Goal: Task Accomplishment & Management: Complete application form

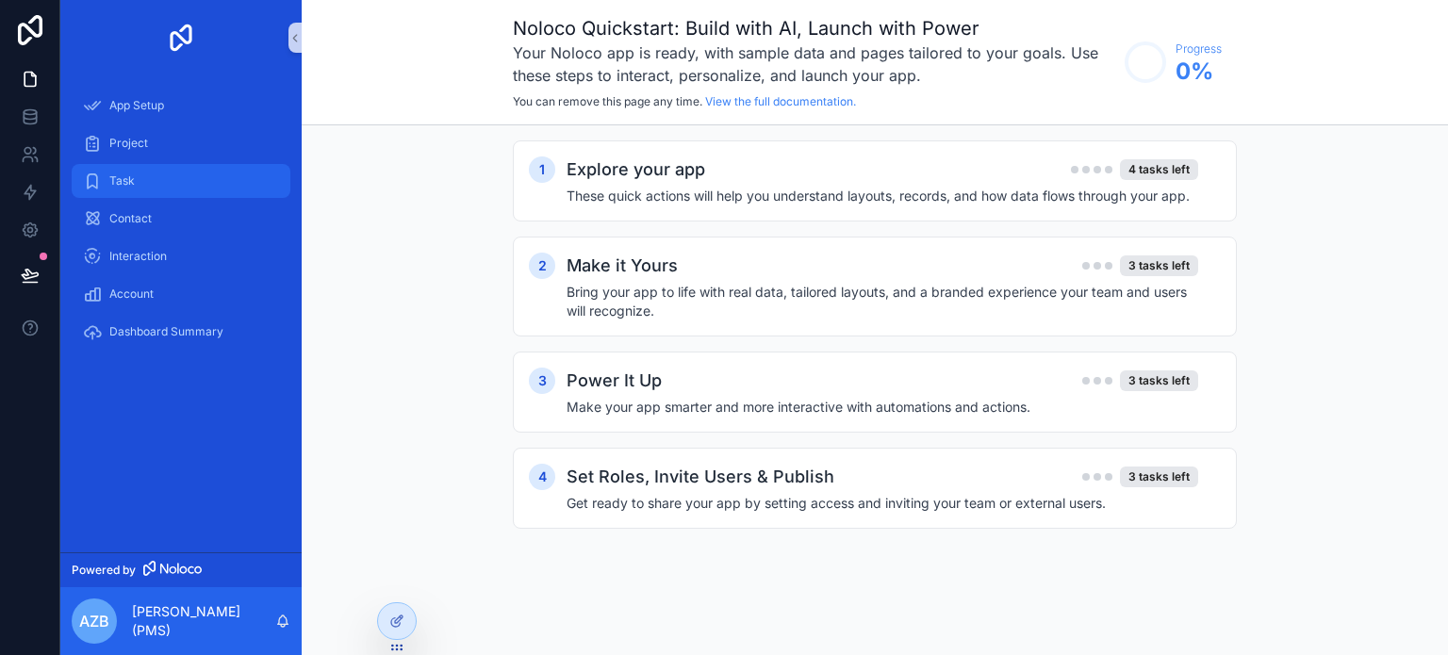
click at [224, 180] on div "Task" at bounding box center [181, 181] width 196 height 30
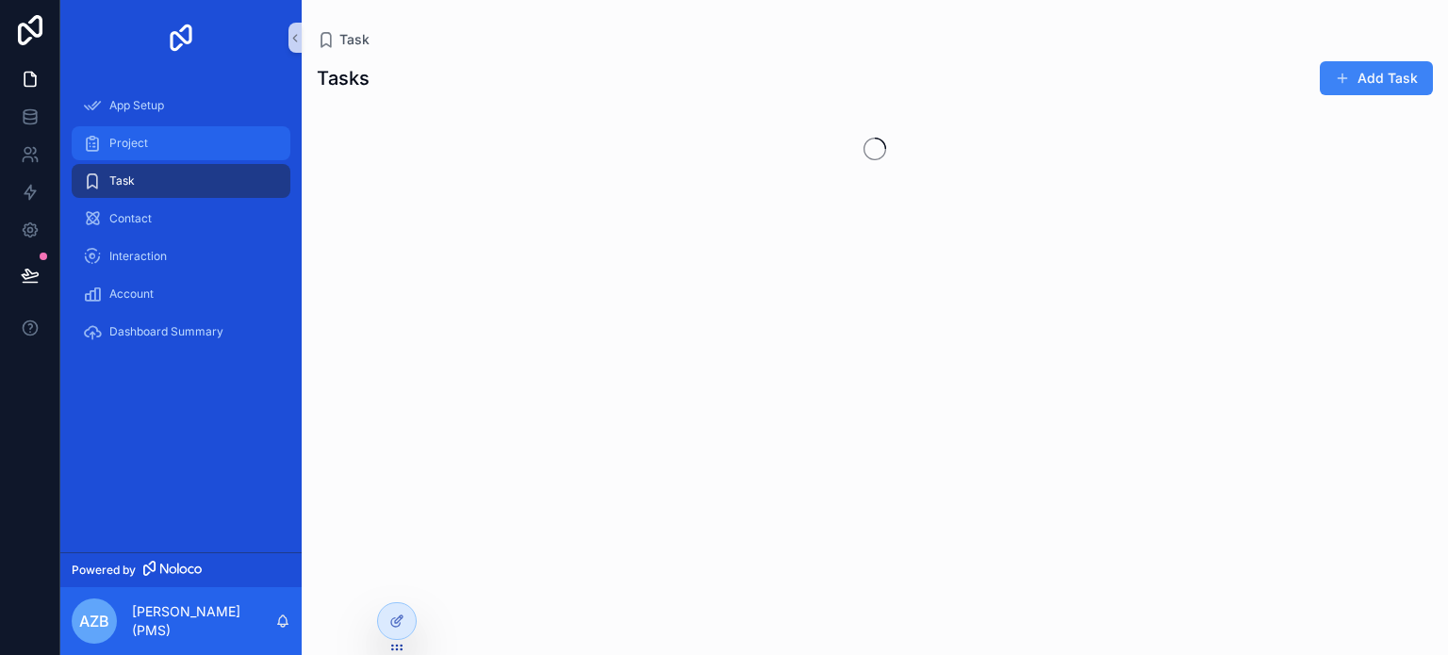
click at [189, 138] on div "Project" at bounding box center [181, 143] width 196 height 30
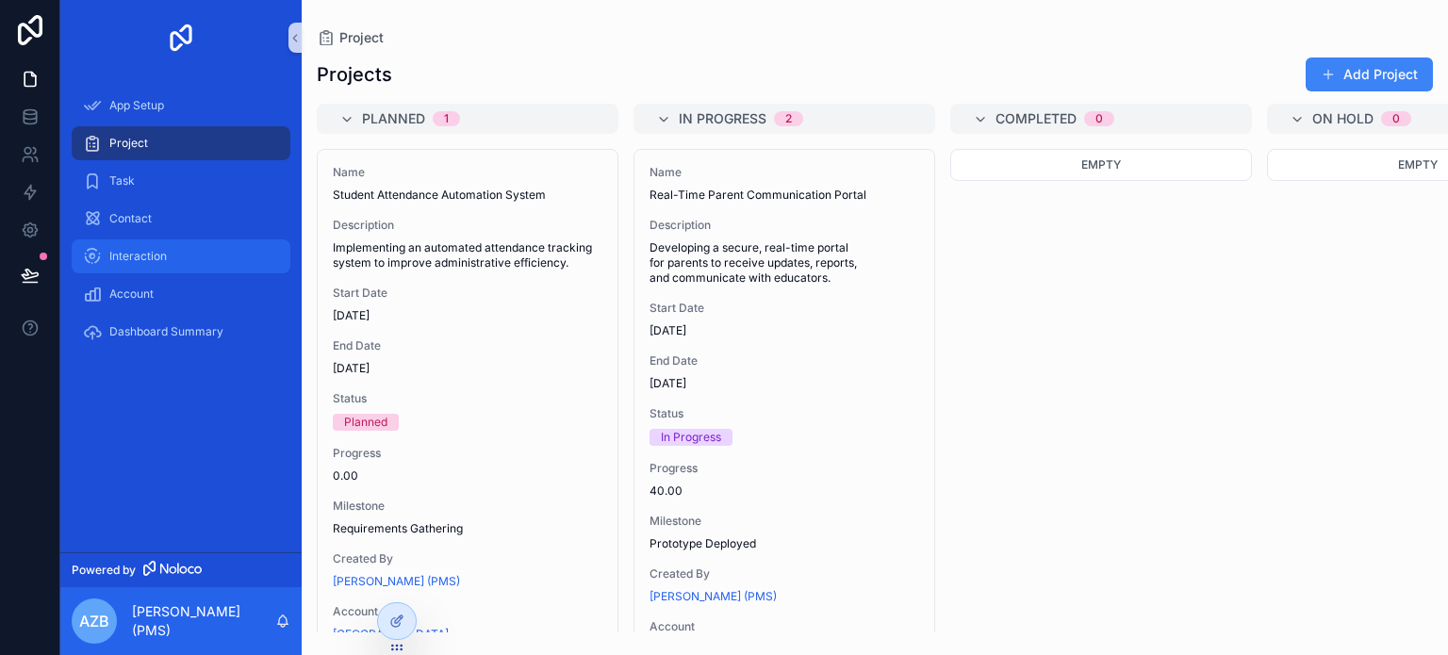
click at [174, 241] on div "Interaction" at bounding box center [181, 256] width 196 height 30
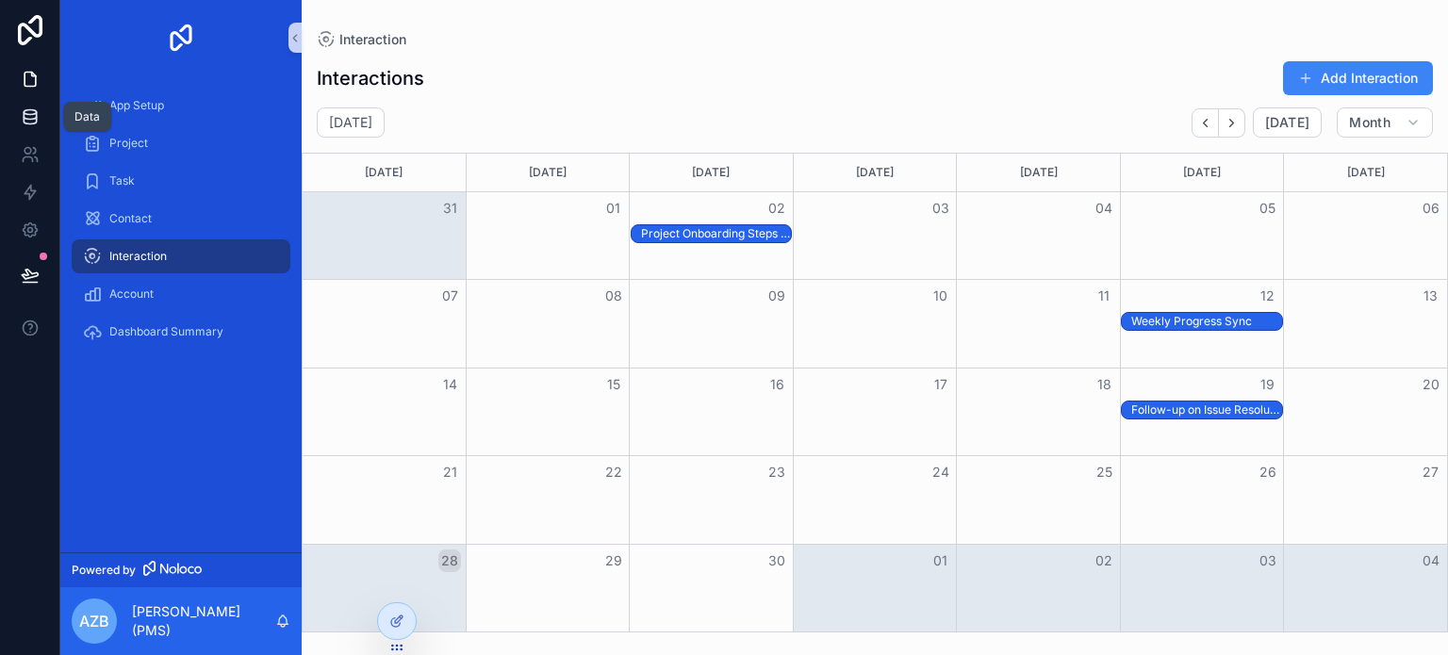
click at [31, 132] on link at bounding box center [29, 117] width 59 height 38
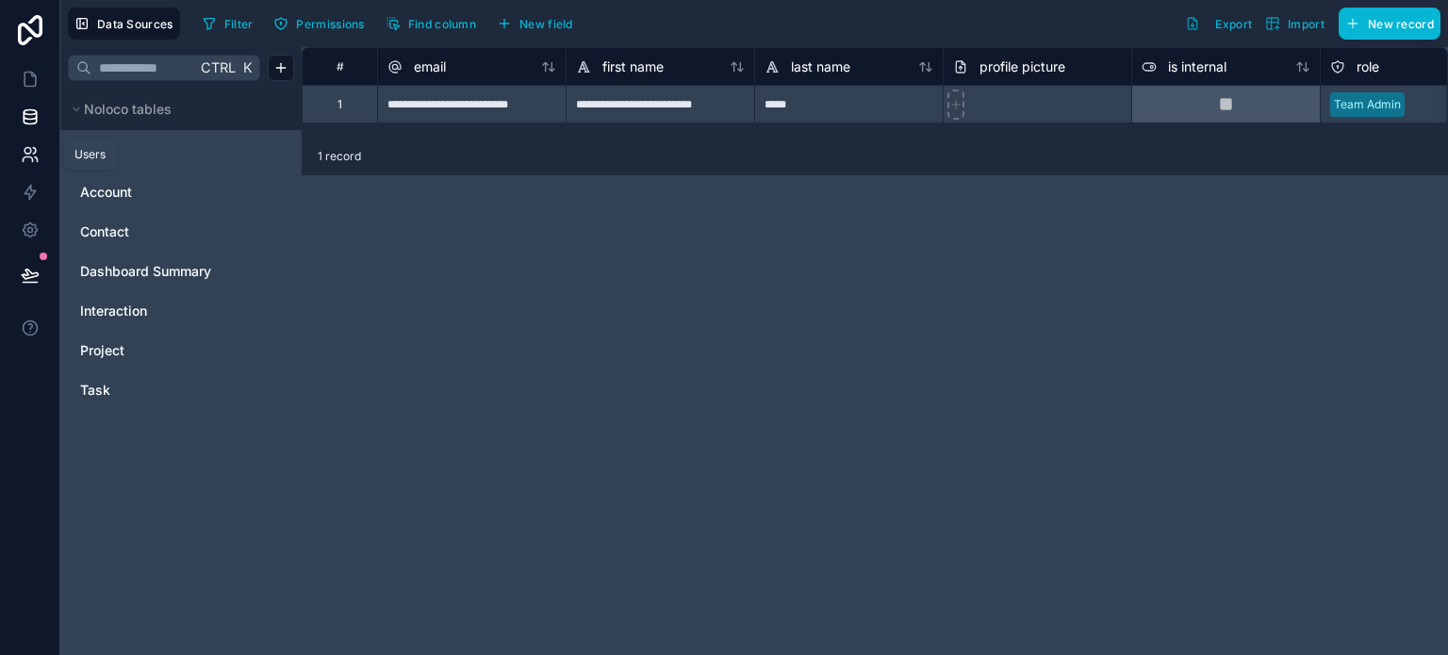
click at [34, 162] on icon at bounding box center [30, 154] width 19 height 19
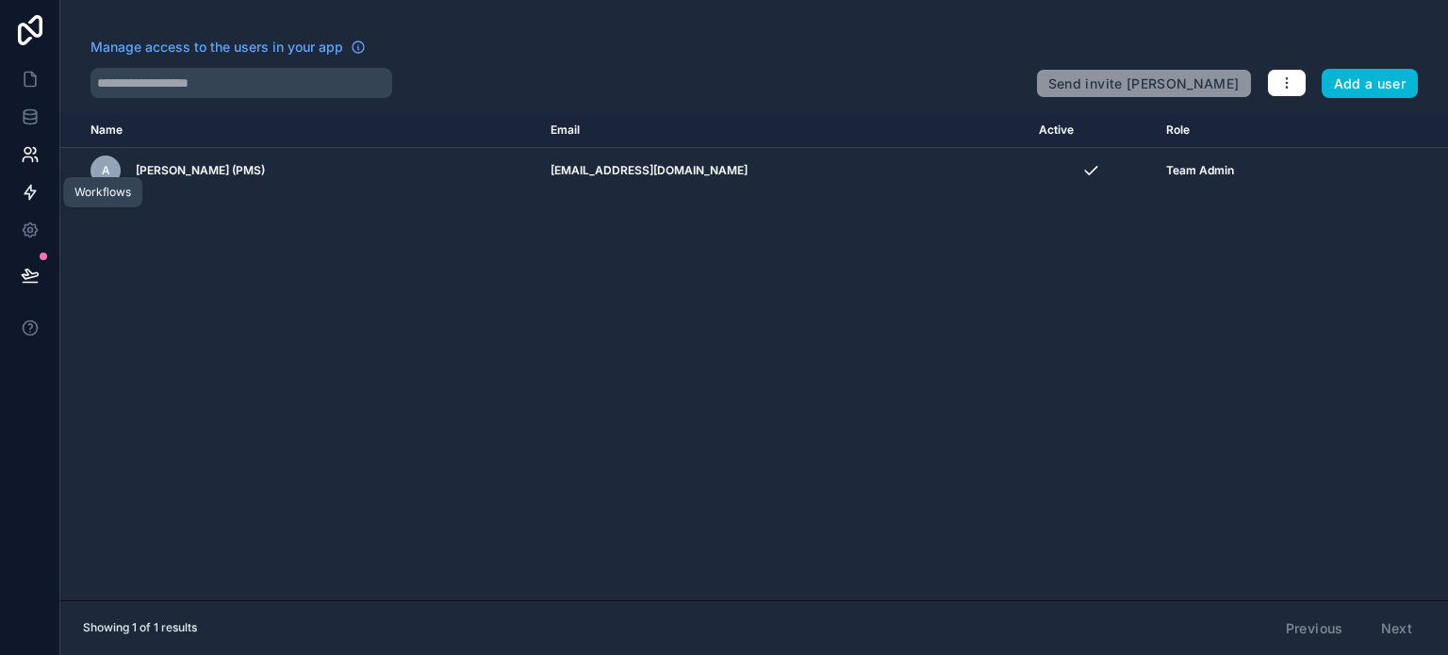
click at [32, 185] on icon at bounding box center [30, 192] width 19 height 19
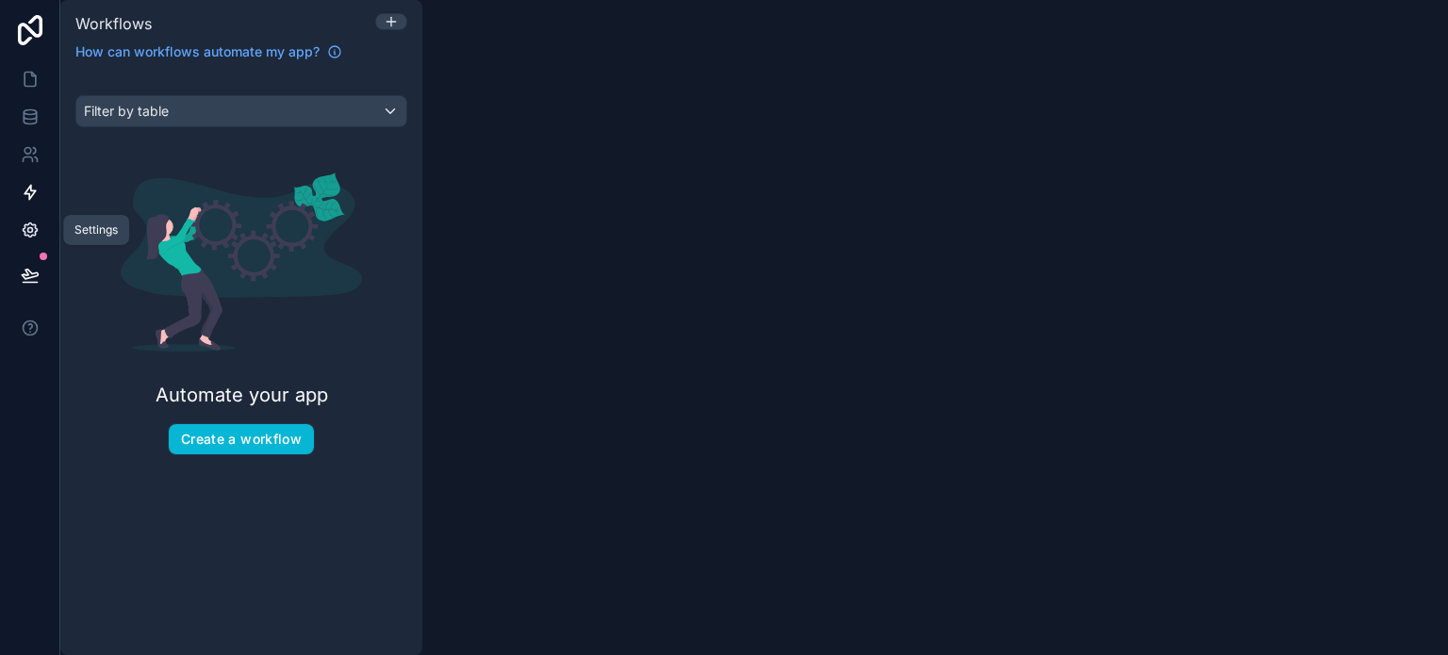
click at [31, 222] on icon at bounding box center [30, 230] width 19 height 19
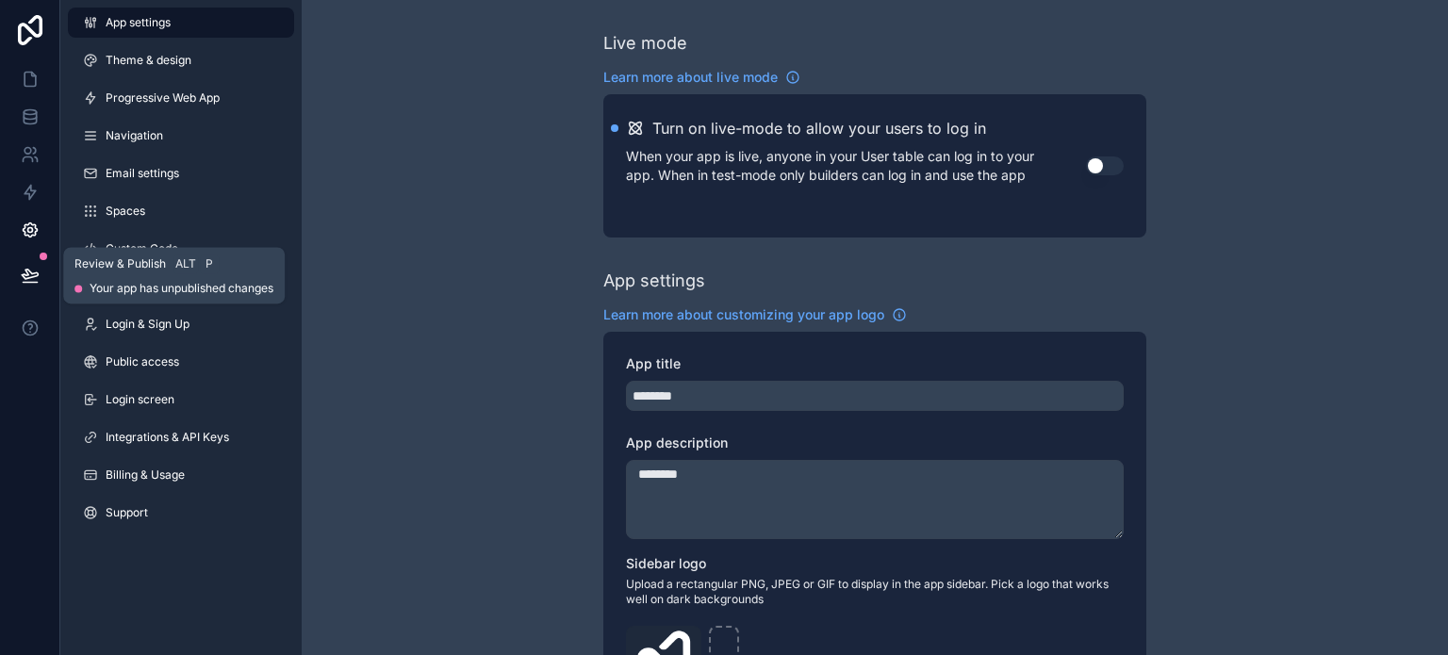
click at [27, 264] on button at bounding box center [29, 275] width 41 height 53
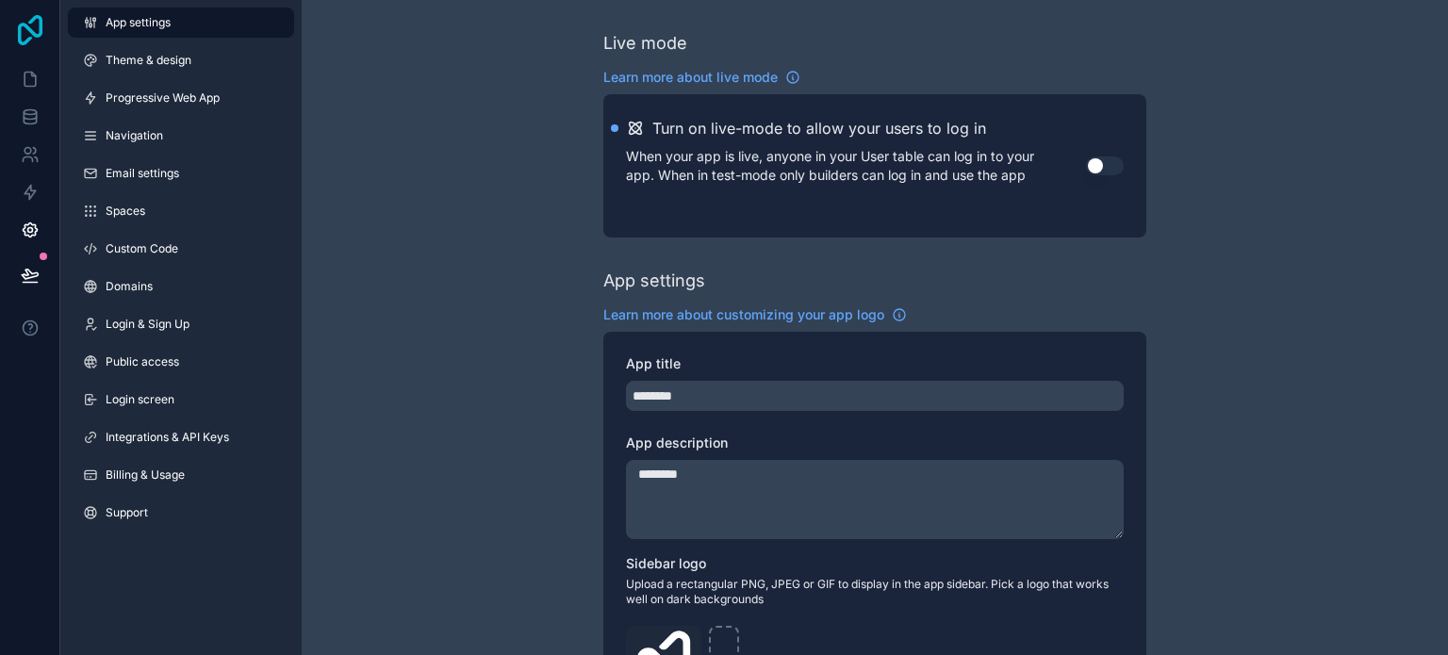
click at [26, 33] on icon at bounding box center [30, 30] width 38 height 30
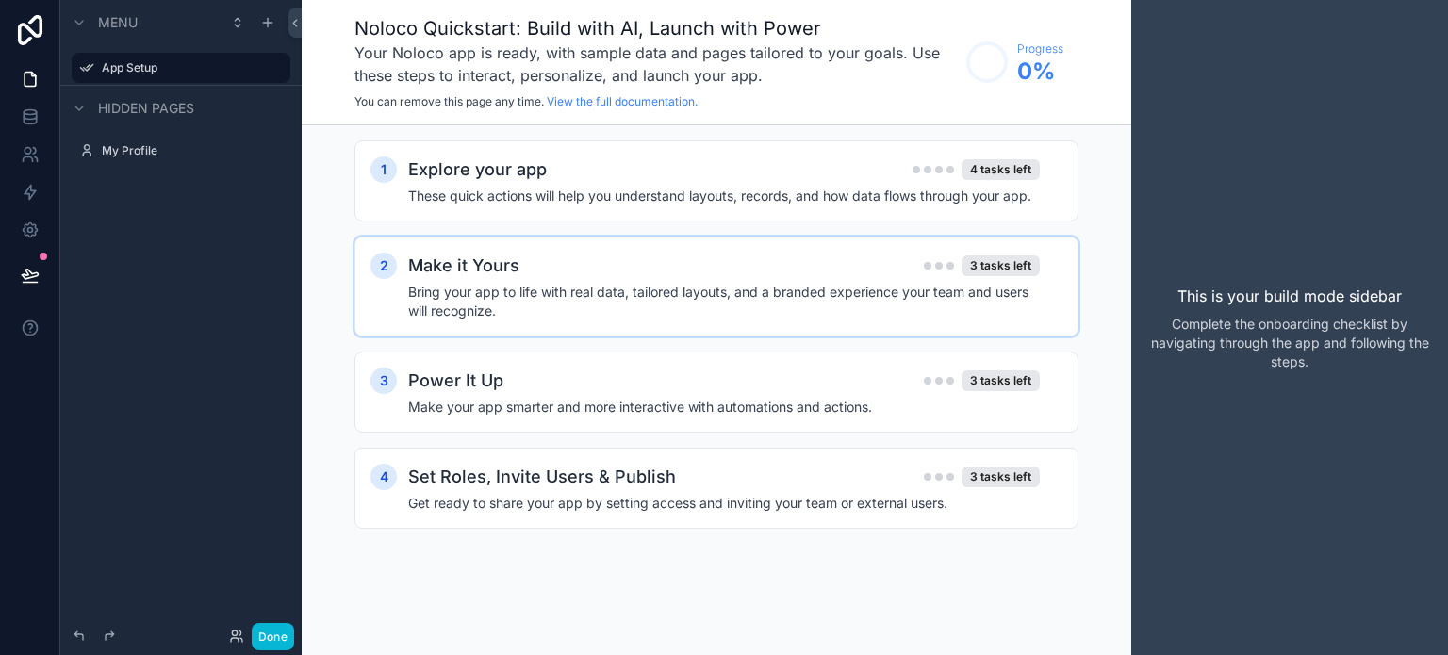
click at [790, 301] on h4 "Bring your app to life with real data, tailored layouts, and a branded experien…" at bounding box center [724, 302] width 632 height 38
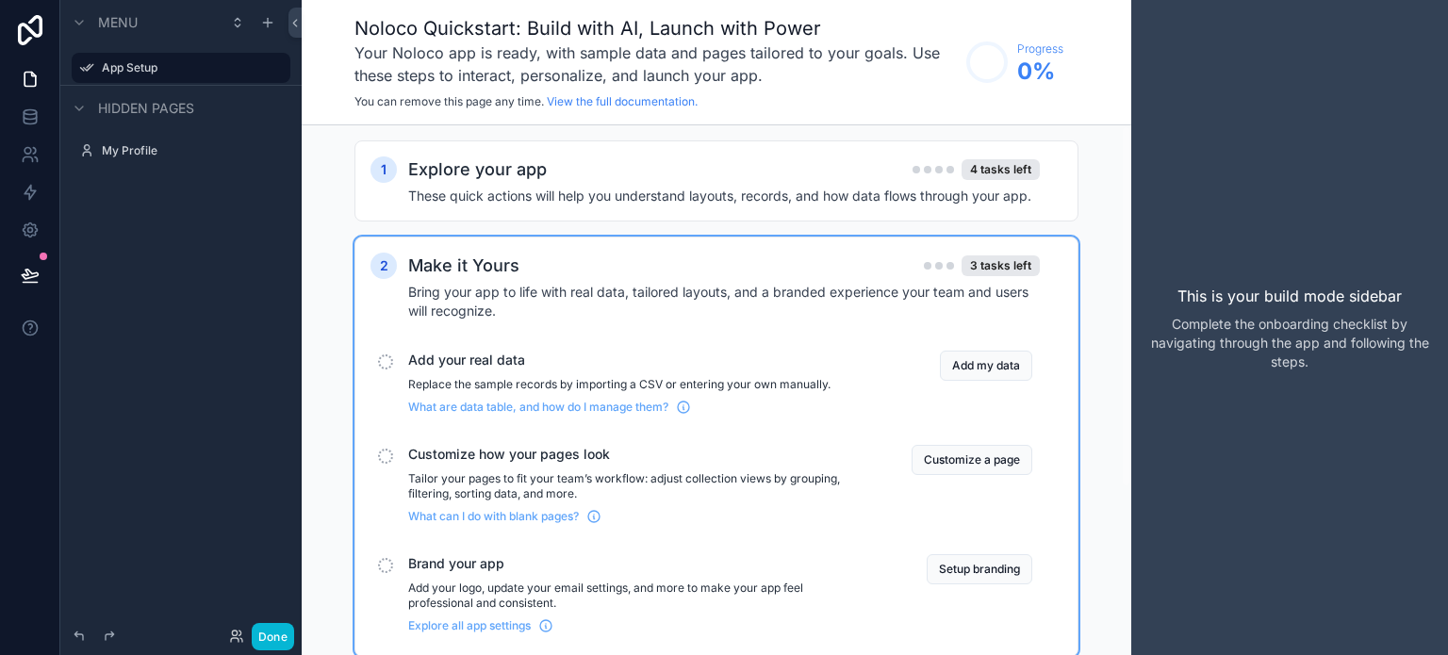
click at [393, 362] on div "Add your real data Replace the sample records by importing a CSV or entering yo…" at bounding box center [716, 382] width 692 height 79
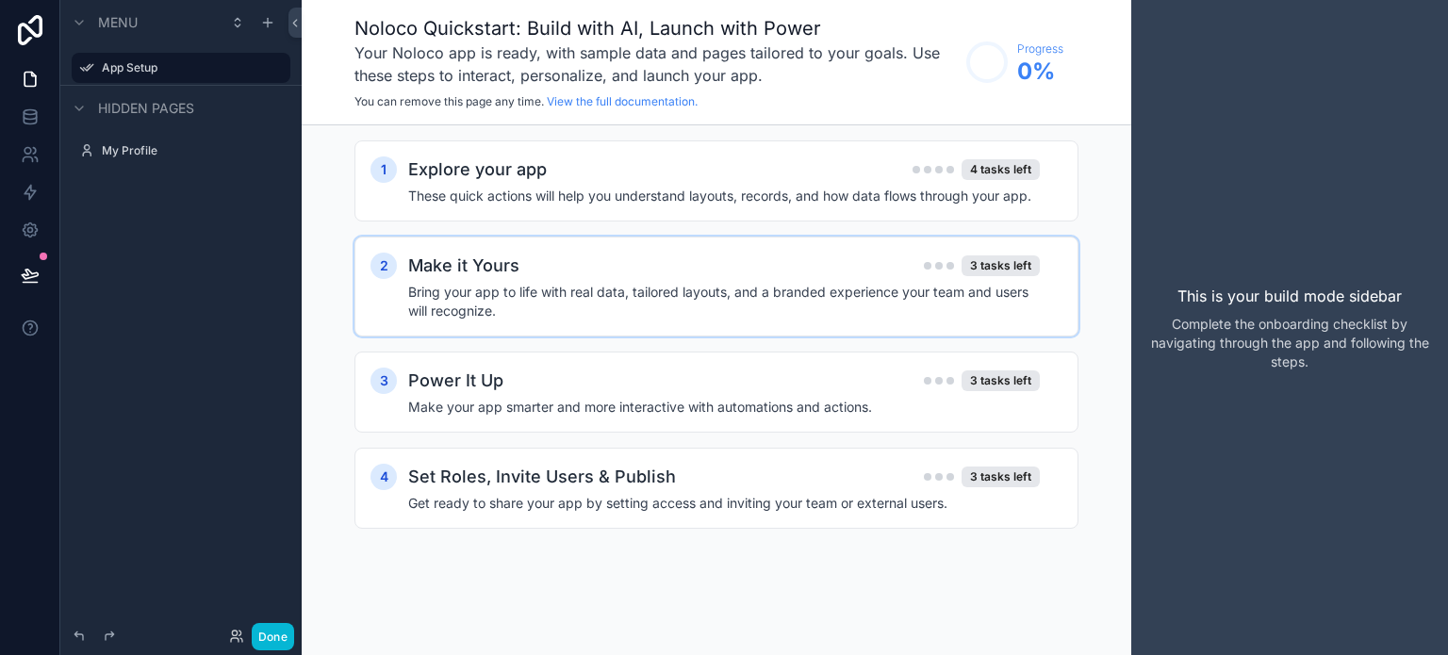
click at [614, 229] on div "1 Explore your app 4 tasks left These quick actions will help you understand la…" at bounding box center [716, 353] width 724 height 426
click at [544, 286] on h4 "Bring your app to life with real data, tailored layouts, and a branded experien…" at bounding box center [724, 302] width 632 height 38
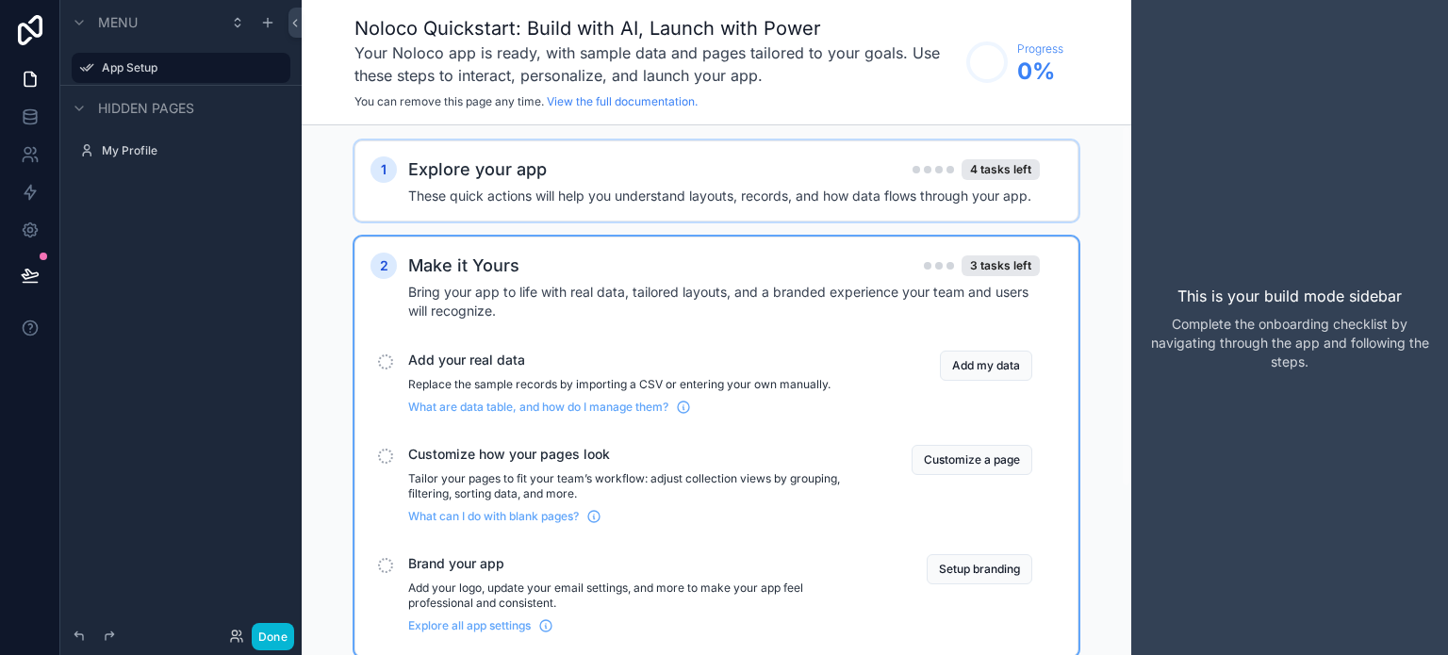
click at [585, 169] on div "Explore your app 4 tasks left" at bounding box center [724, 169] width 632 height 26
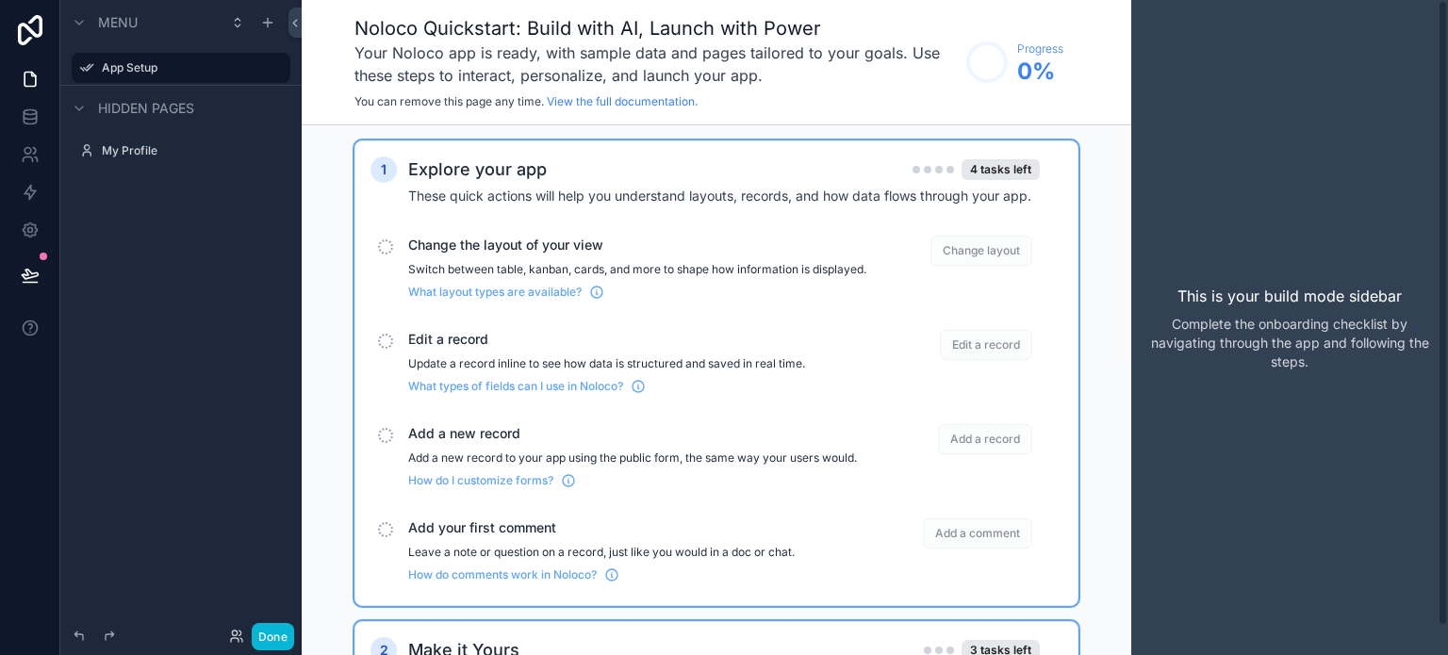
click at [1296, 278] on div "This is your build mode sidebar Complete the onboarding checklist by navigating…" at bounding box center [1289, 327] width 317 height 655
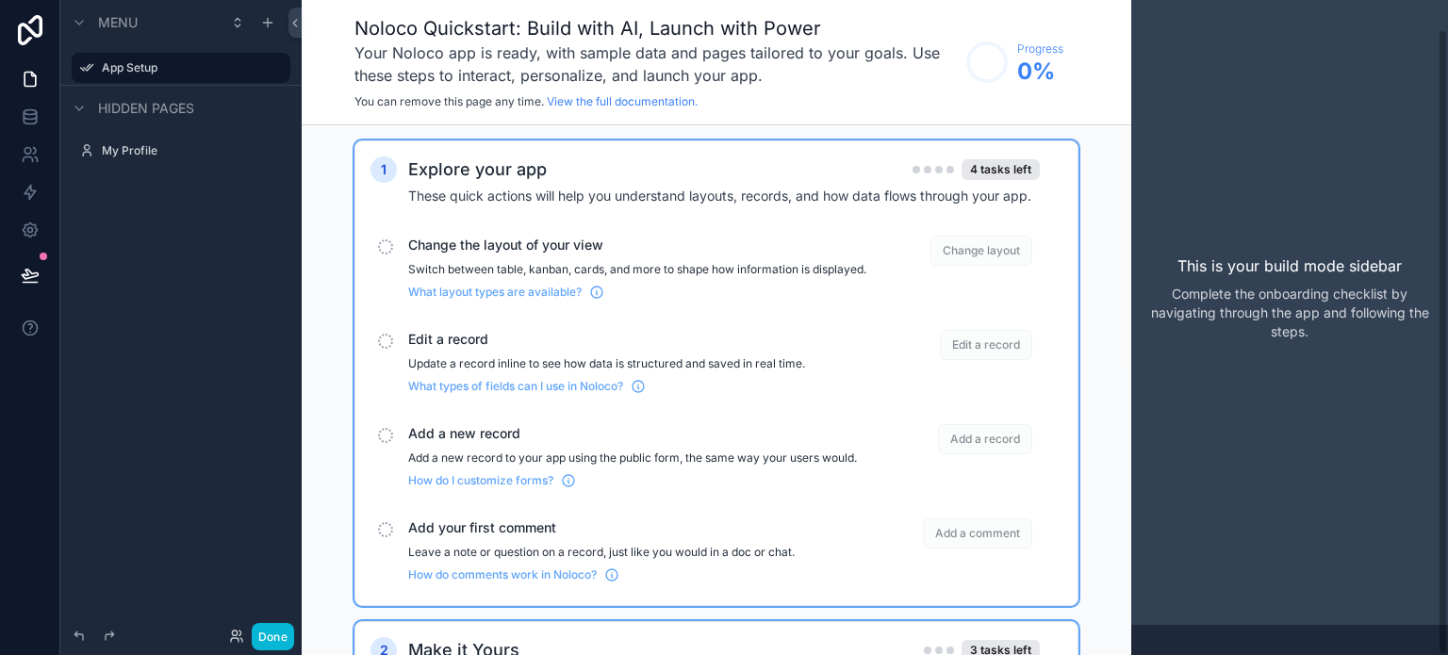
drag, startPoint x: 1447, startPoint y: 133, endPoint x: 1433, endPoint y: 236, distance: 103.7
click at [1433, 236] on div "This is your build mode sidebar Complete the onboarding checklist by navigating…" at bounding box center [1289, 327] width 317 height 655
click at [469, 190] on h4 "These quick actions will help you understand layouts, records, and how data flo…" at bounding box center [724, 196] width 632 height 19
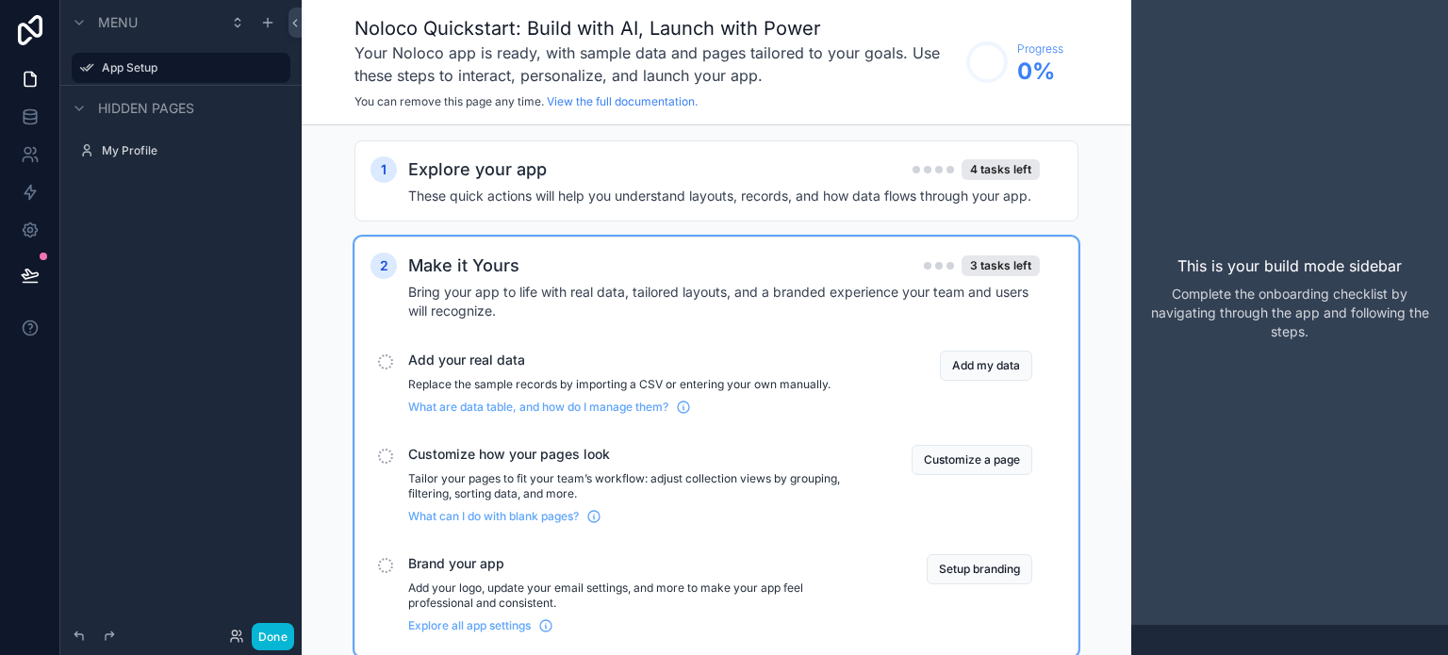
click at [468, 253] on h2 "Make it Yours" at bounding box center [463, 266] width 111 height 26
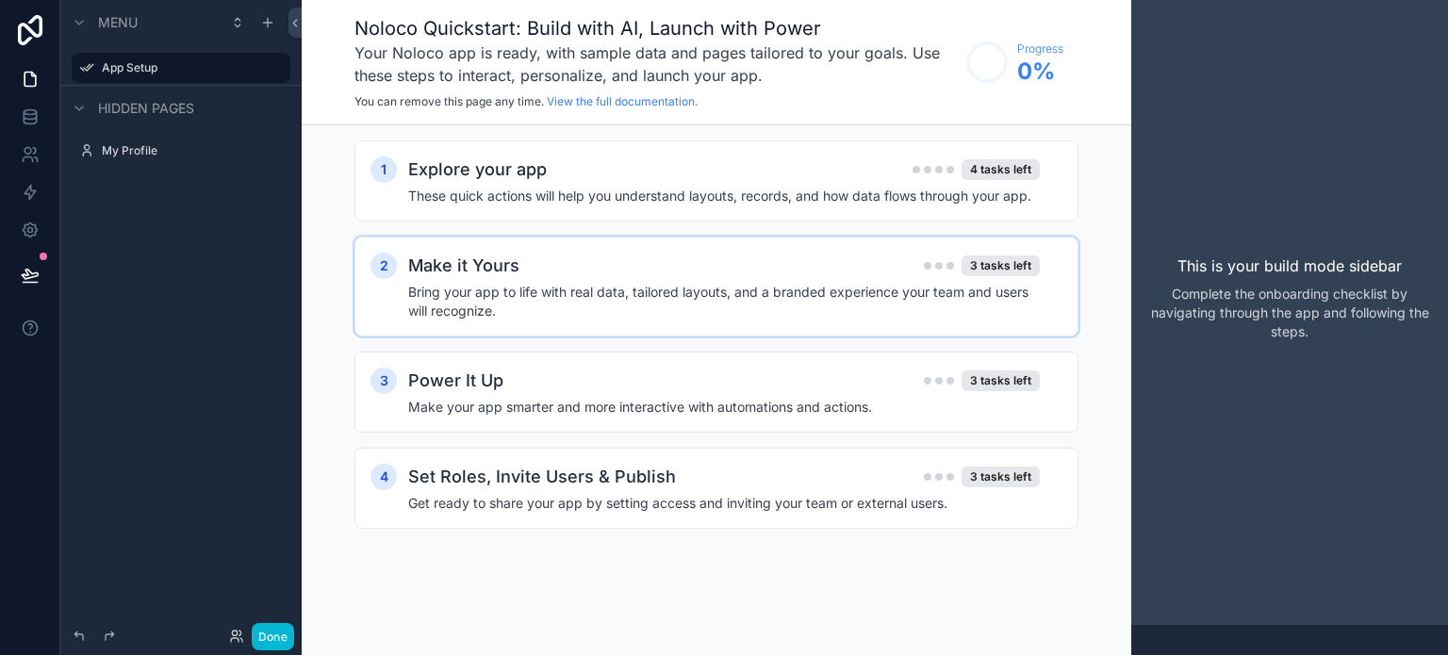
click at [468, 253] on h2 "Make it Yours" at bounding box center [463, 266] width 111 height 26
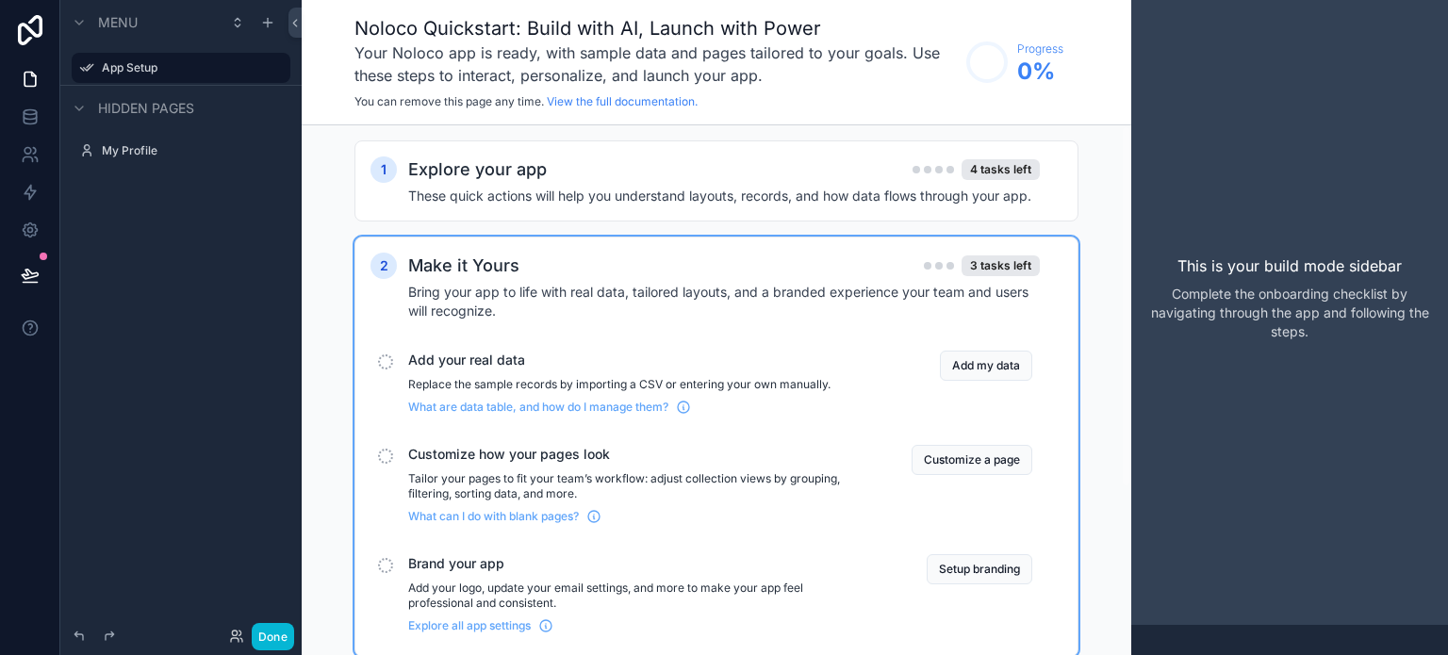
click at [469, 262] on h2 "Make it Yours" at bounding box center [463, 266] width 111 height 26
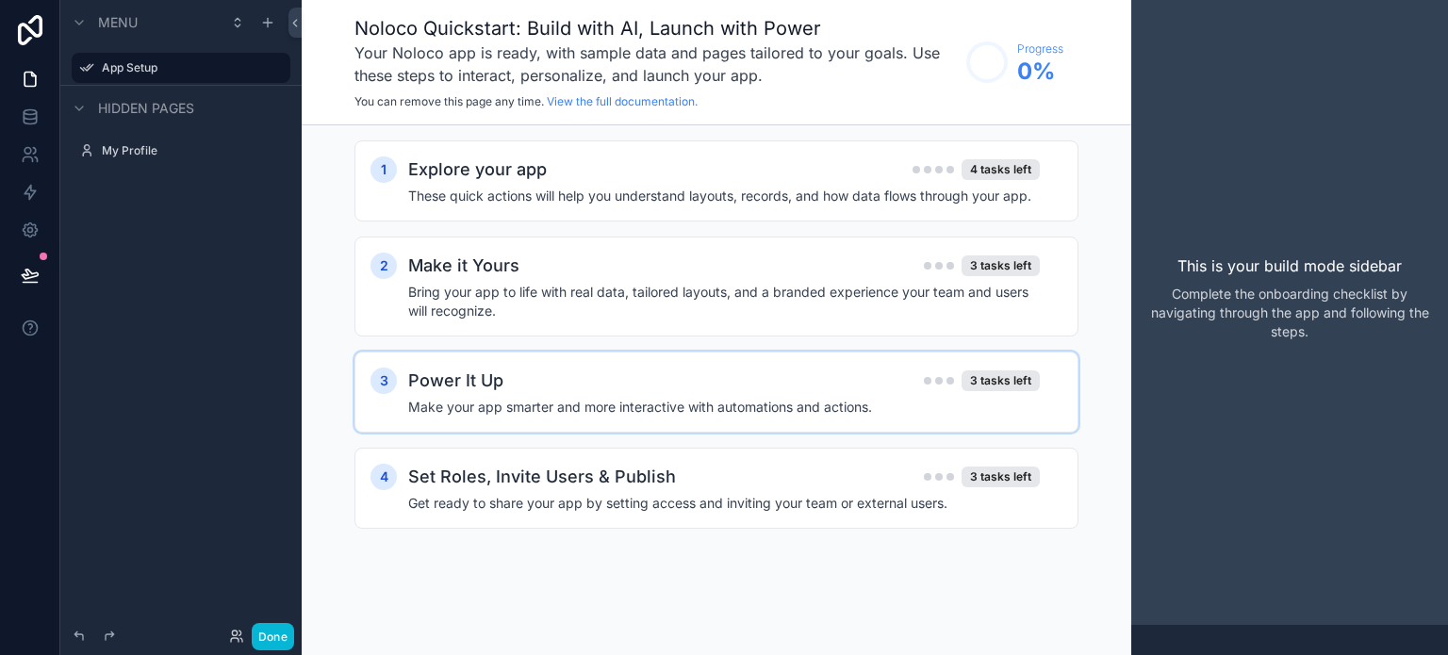
click at [571, 365] on div "3 Power It Up 3 tasks left Make your app smarter and more interactive with auto…" at bounding box center [716, 392] width 724 height 81
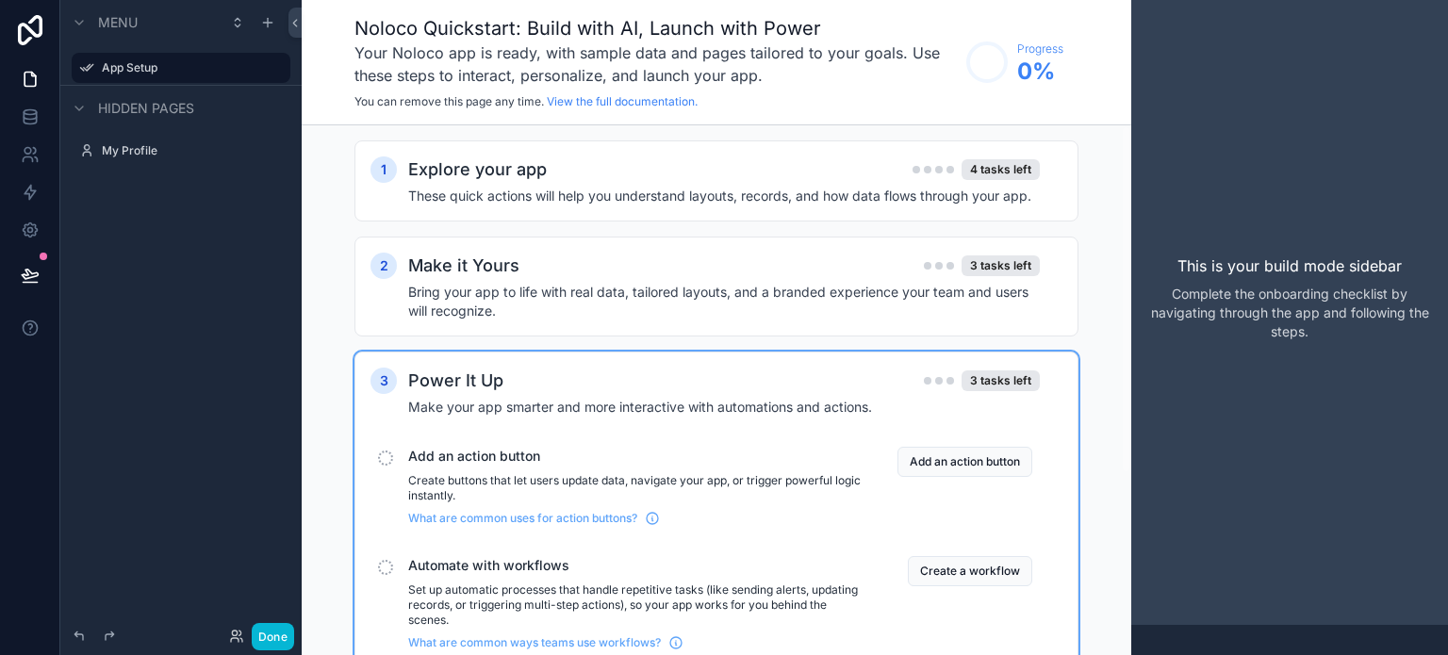
click at [387, 459] on div "scrollable content" at bounding box center [385, 458] width 15 height 15
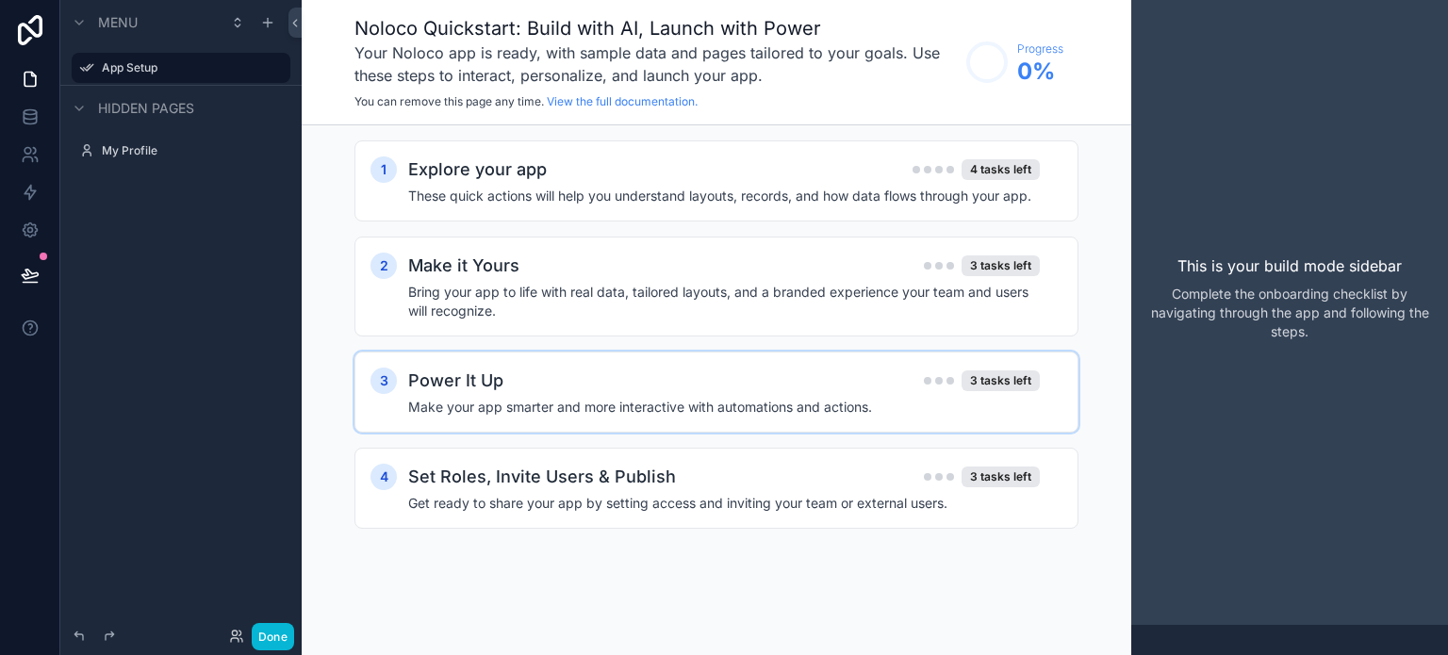
click at [468, 404] on h4 "Make your app smarter and more interactive with automations and actions." at bounding box center [724, 407] width 632 height 19
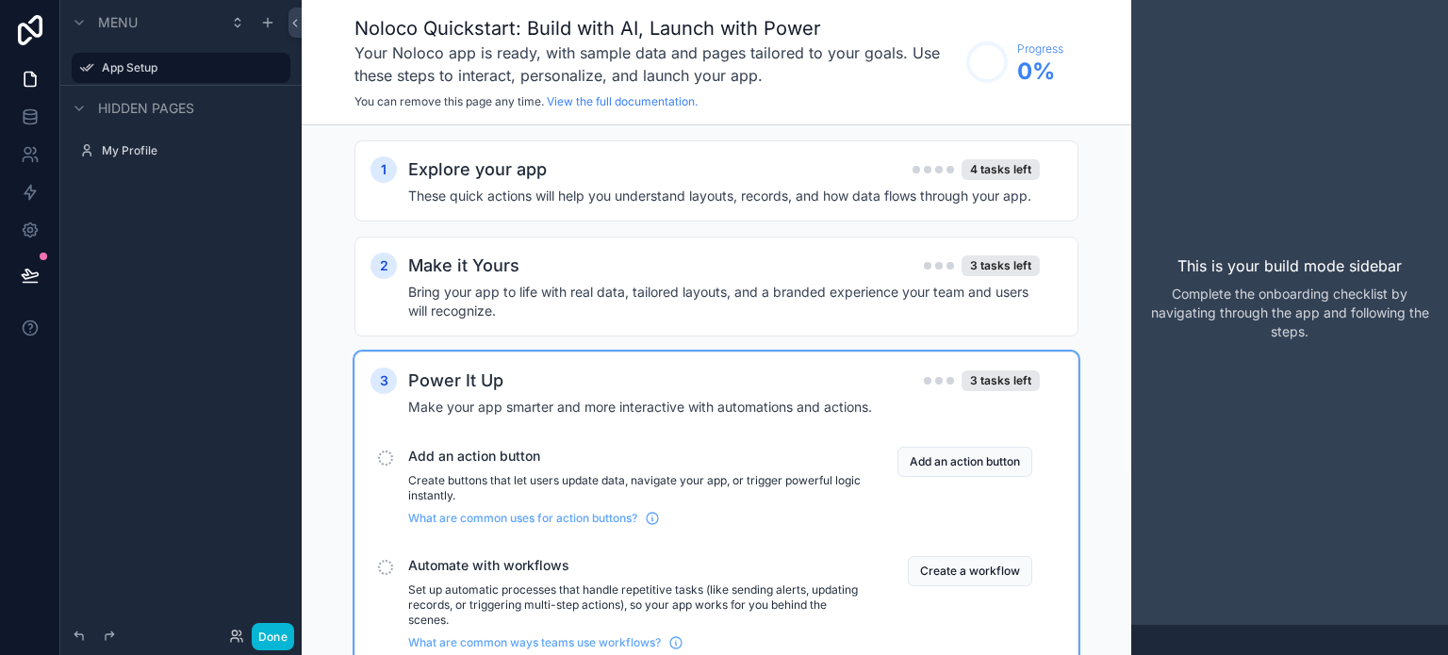
click at [622, 449] on span "Add an action button" at bounding box center [637, 456] width 458 height 19
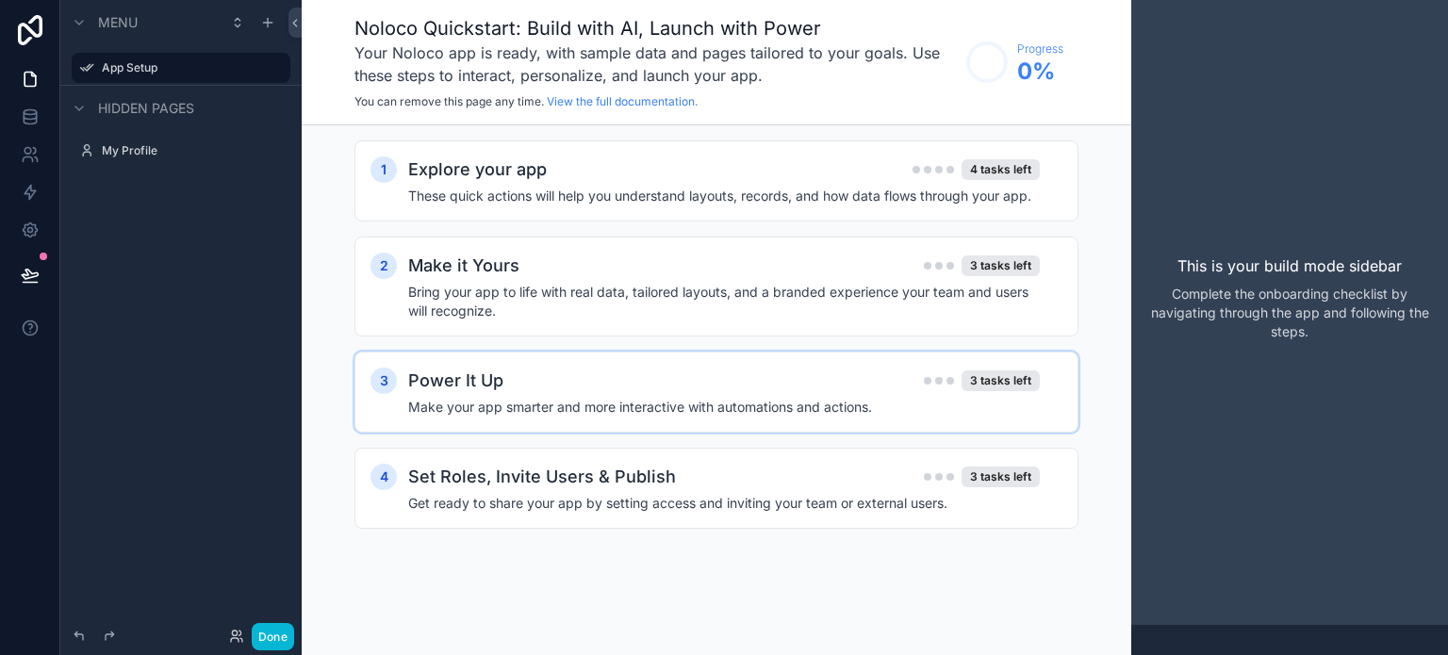
click at [218, 214] on div "Menu App Setup Hidden pages My Profile" at bounding box center [180, 316] width 241 height 633
click at [600, 187] on h4 "These quick actions will help you understand layouts, records, and how data flo…" at bounding box center [724, 196] width 632 height 19
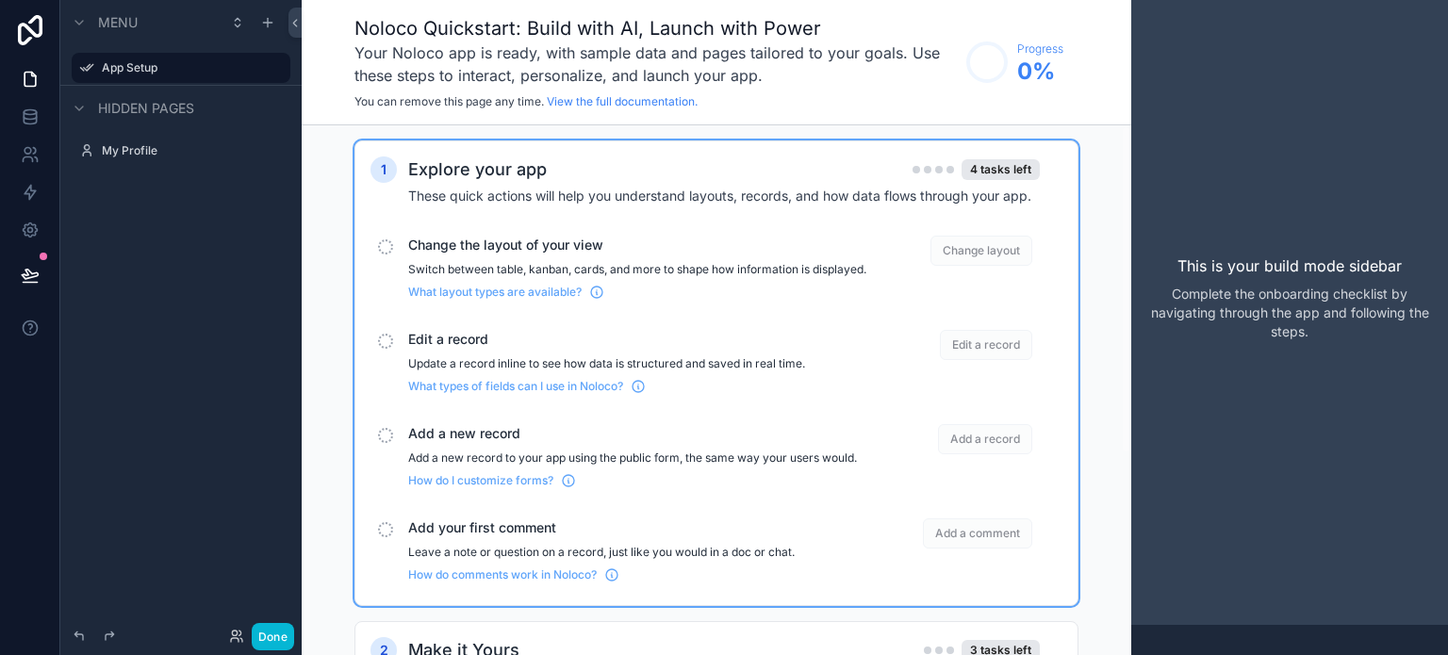
click at [947, 247] on span "Change layout" at bounding box center [981, 251] width 102 height 30
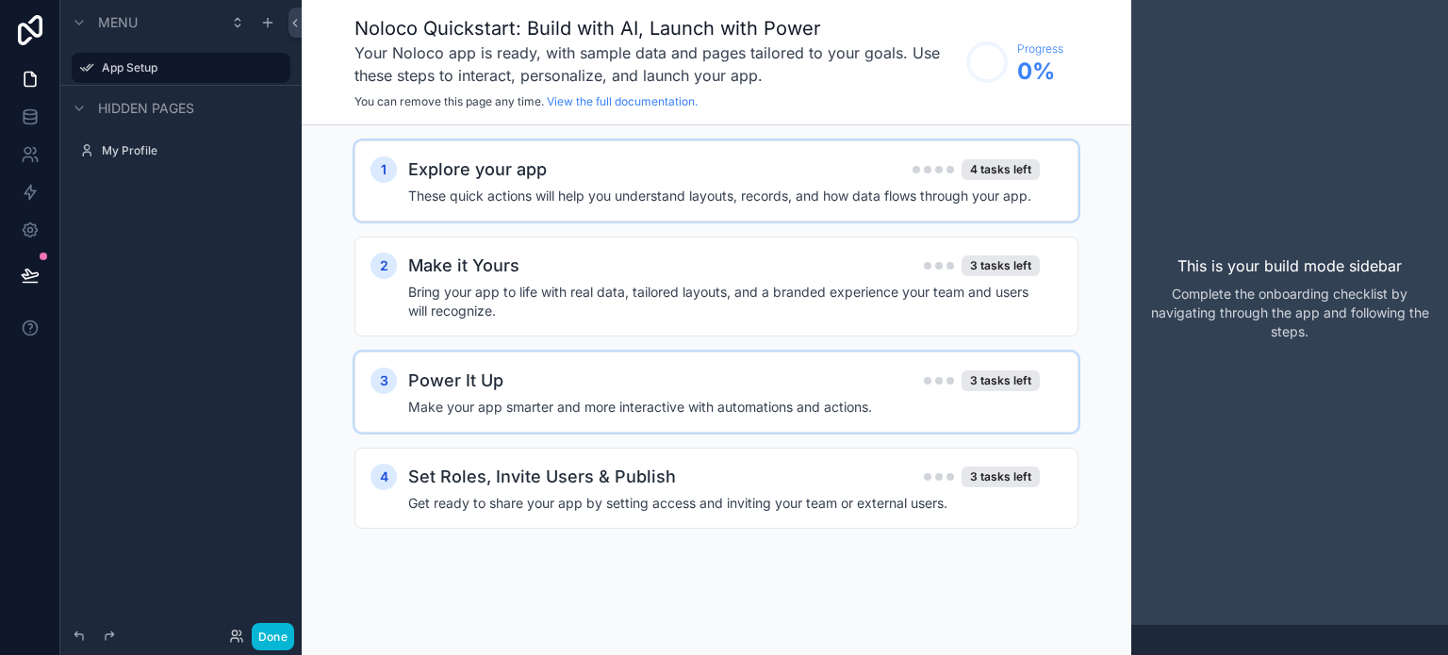
click at [854, 180] on div "Explore your app 4 tasks left" at bounding box center [724, 169] width 632 height 26
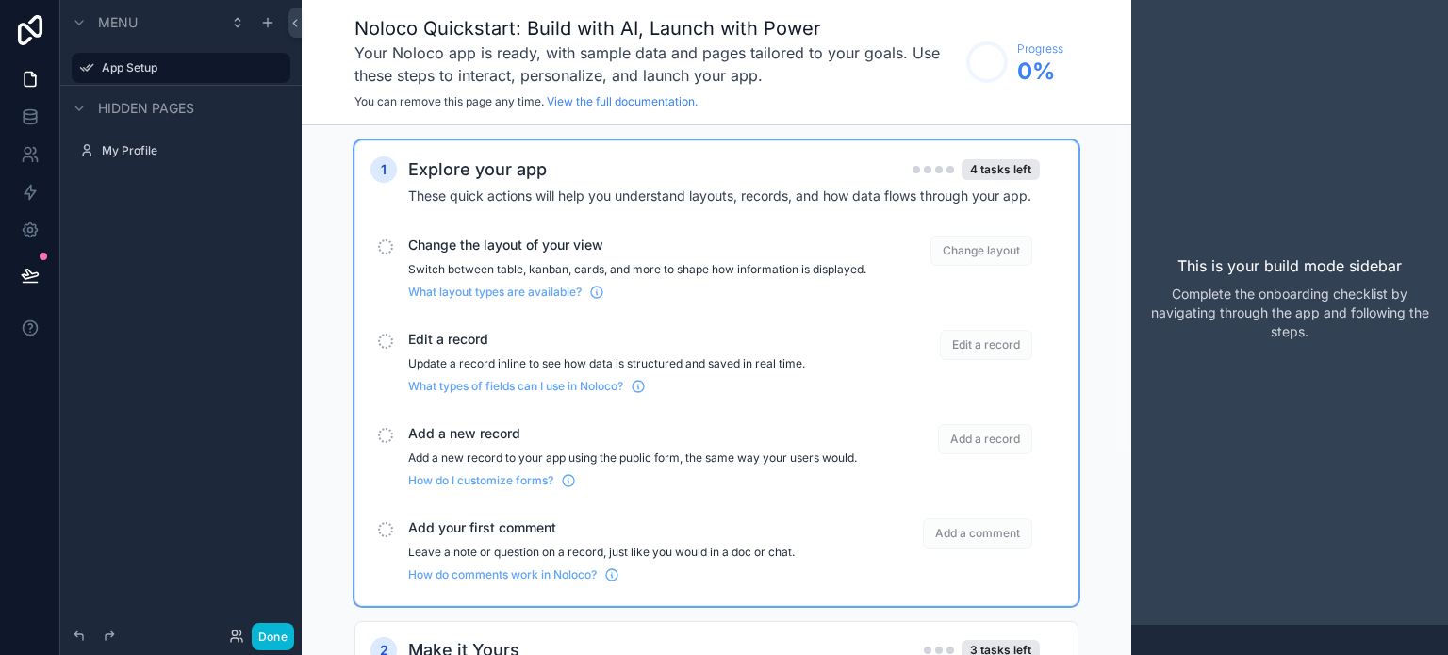
click at [983, 246] on span "Change layout" at bounding box center [981, 251] width 102 height 30
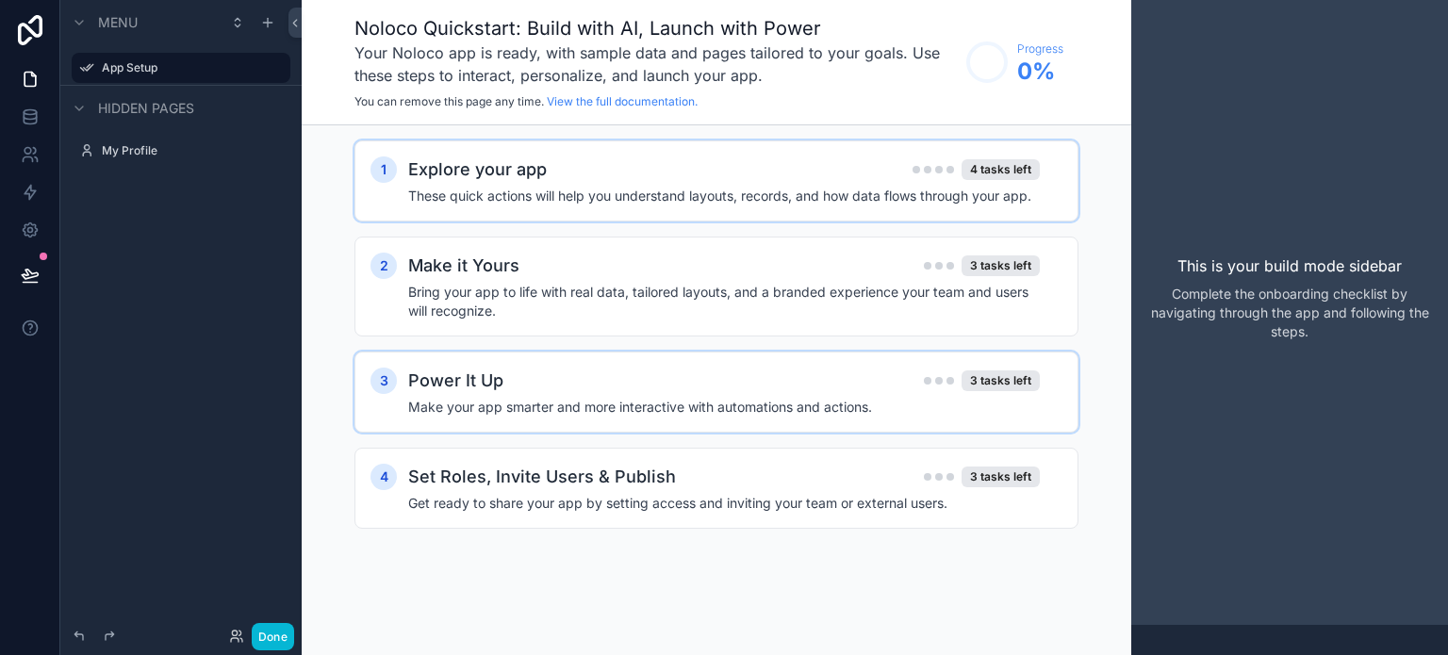
click at [1011, 202] on h4 "These quick actions will help you understand layouts, records, and how data flo…" at bounding box center [724, 196] width 632 height 19
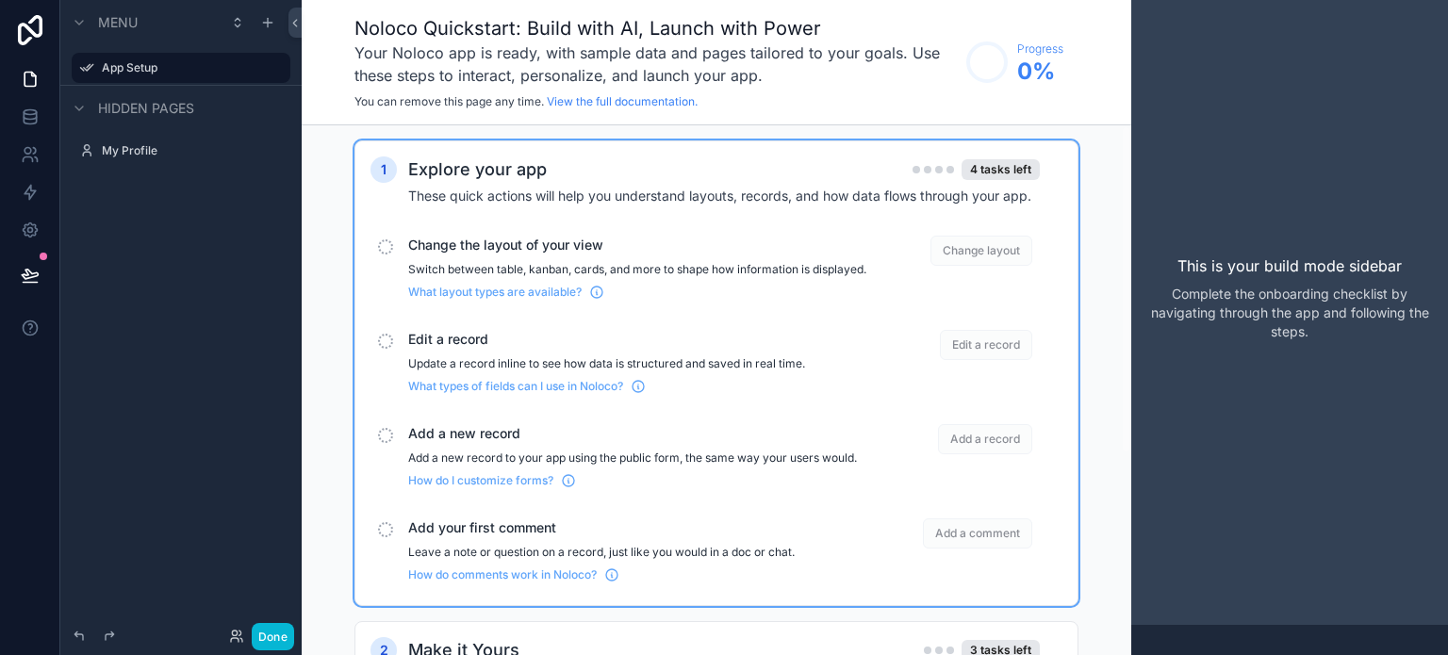
click at [972, 349] on span "Edit a record" at bounding box center [986, 345] width 92 height 30
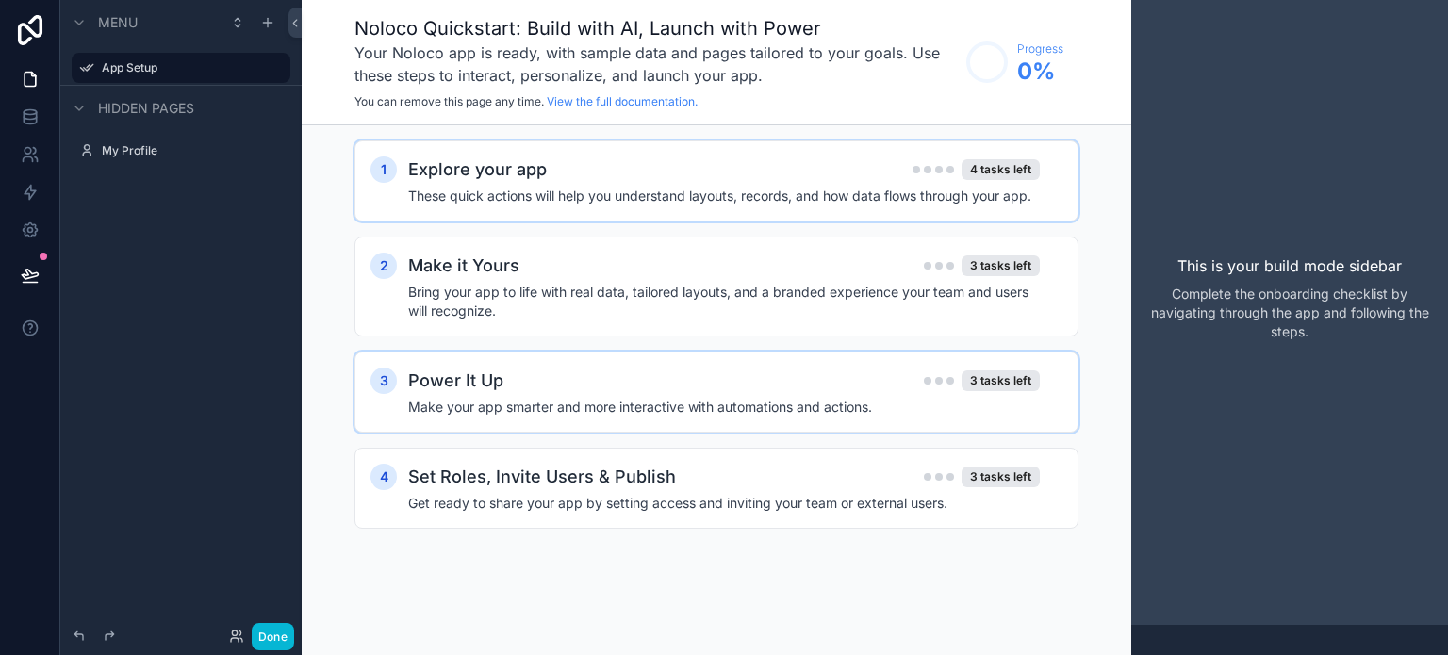
click at [794, 192] on h4 "These quick actions will help you understand layouts, records, and how data flo…" at bounding box center [724, 196] width 632 height 19
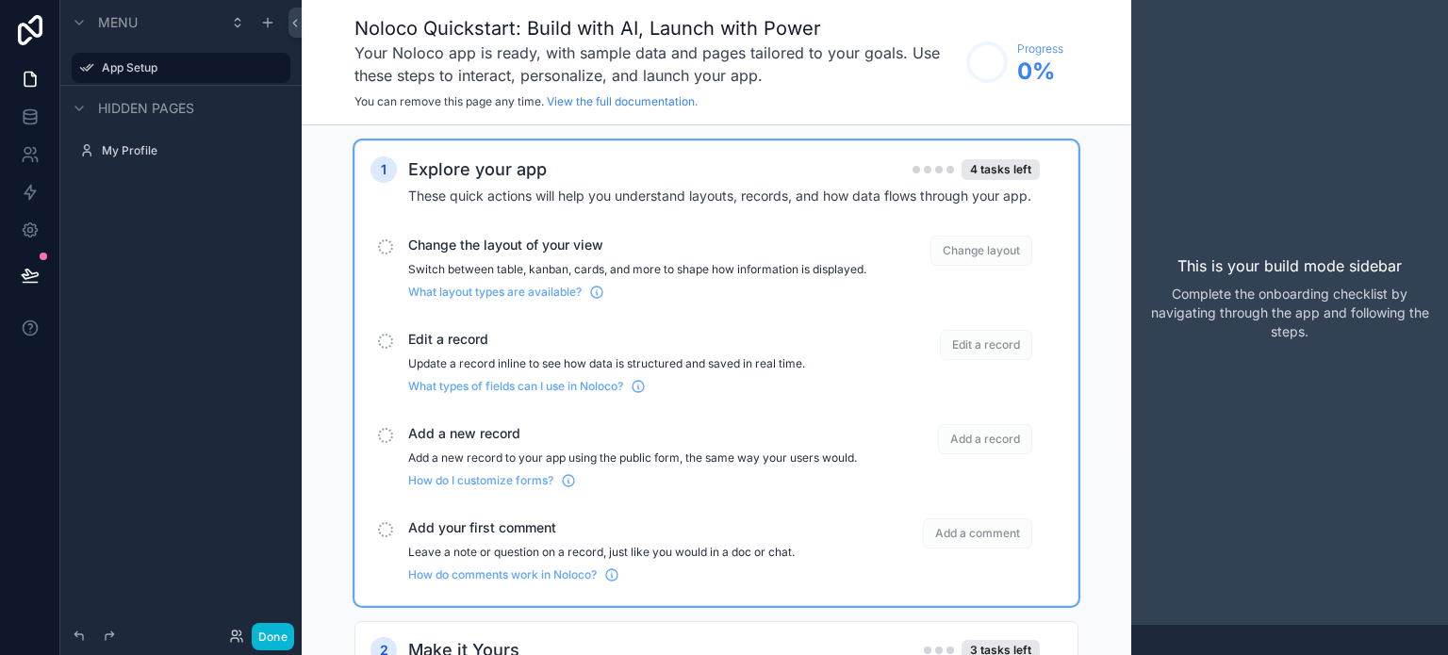
click at [380, 349] on div "scrollable content" at bounding box center [385, 341] width 15 height 15
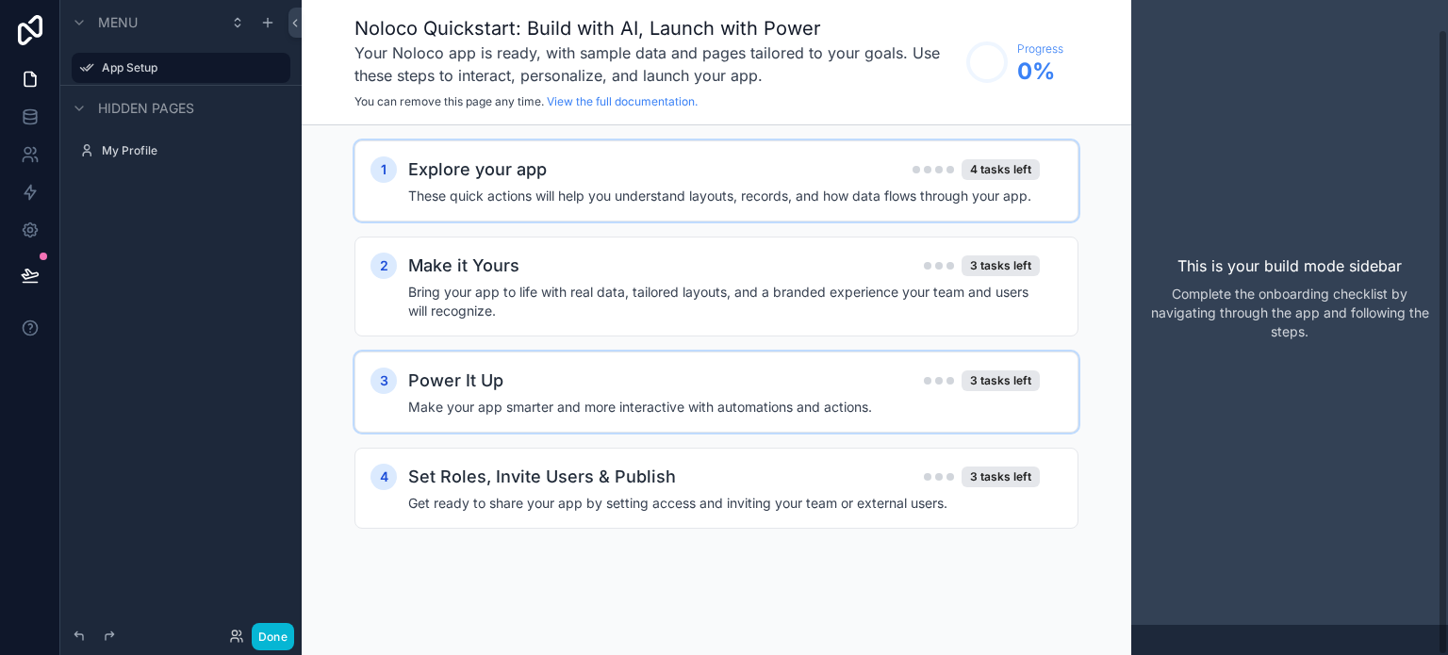
click at [1256, 475] on div "This is your build mode sidebar Complete the onboarding checklist by navigating…" at bounding box center [1289, 297] width 317 height 655
click at [577, 288] on h4 "Bring your app to life with real data, tailored layouts, and a branded experien…" at bounding box center [724, 302] width 632 height 38
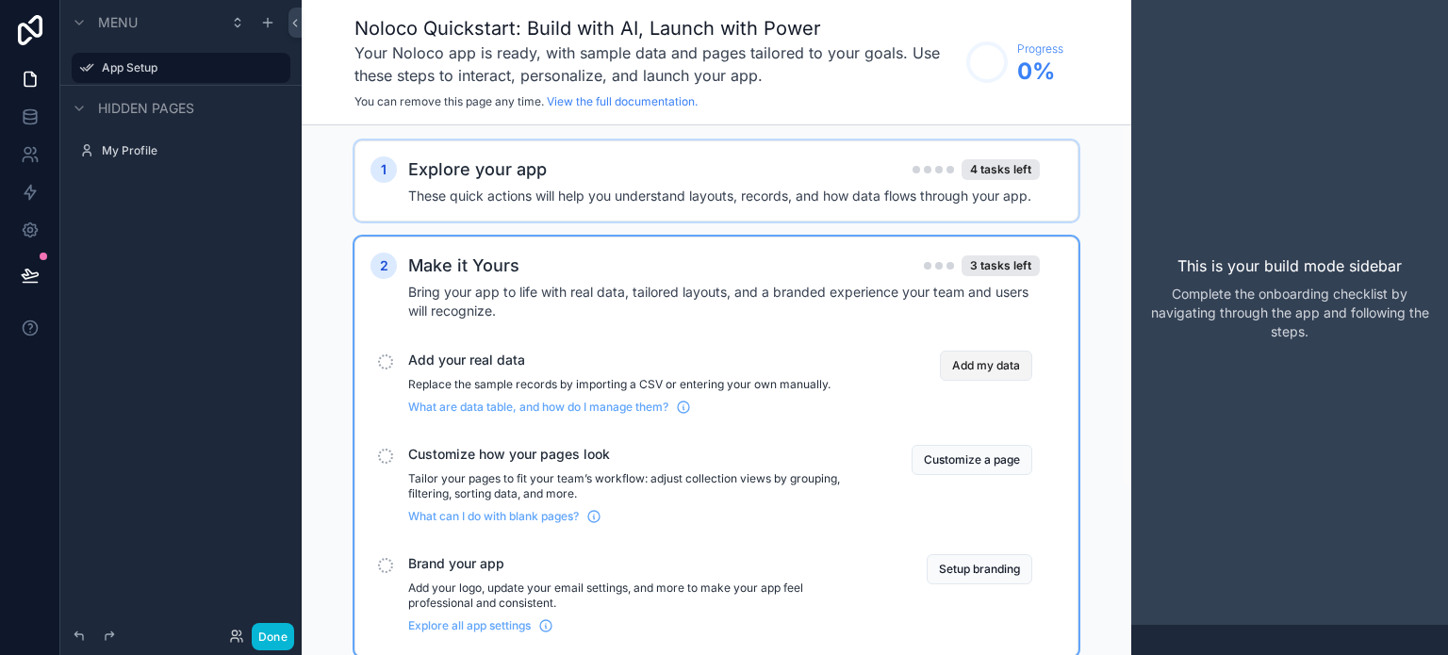
click at [978, 365] on button "Add my data" at bounding box center [986, 366] width 92 height 30
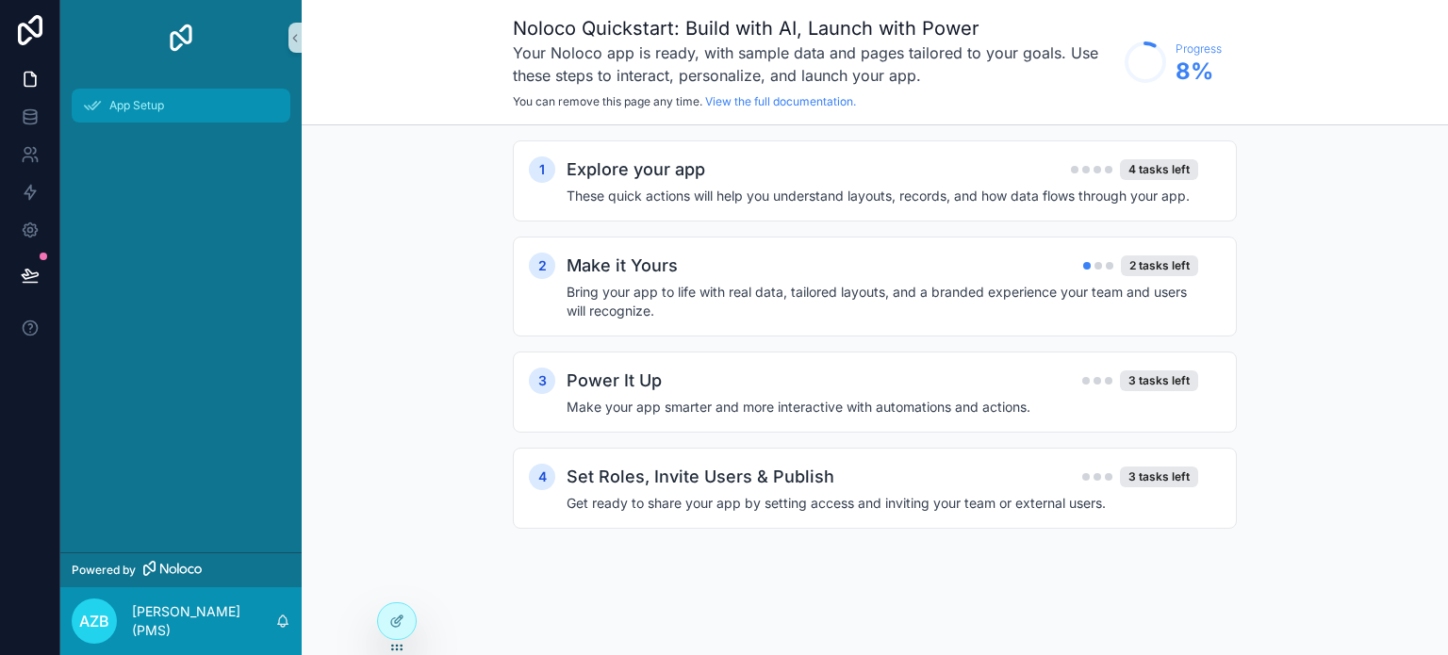
click at [139, 97] on div "App Setup" at bounding box center [181, 105] width 196 height 30
click at [606, 486] on h2 "Set Roles, Invite Users & Publish" at bounding box center [701, 477] width 268 height 26
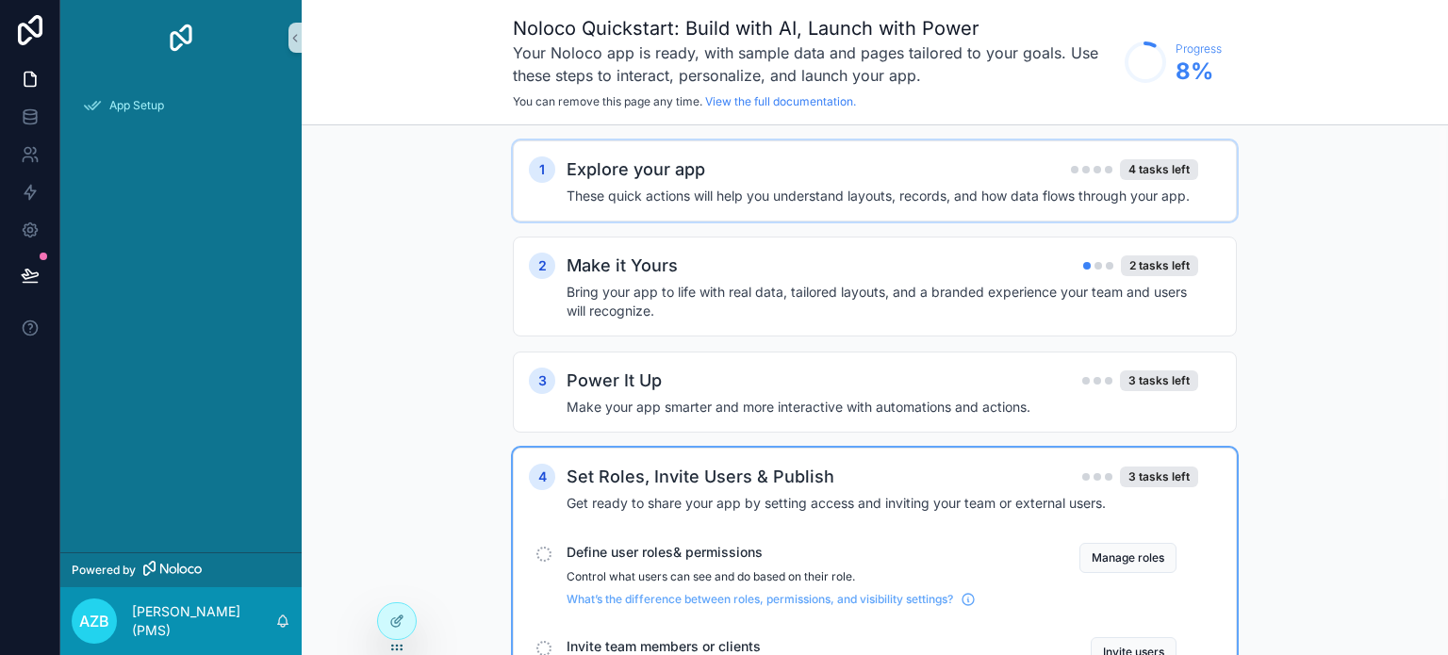
click at [1014, 162] on div "Explore your app 4 tasks left" at bounding box center [883, 169] width 632 height 26
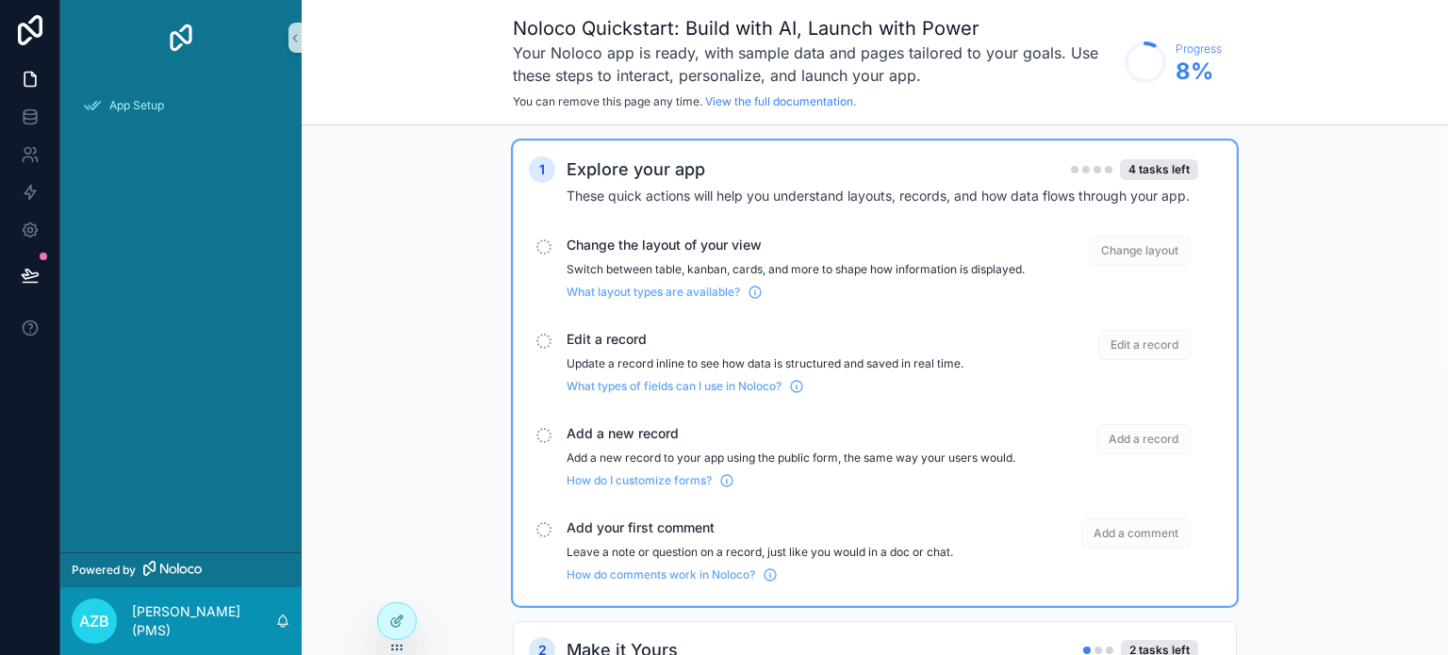
click at [862, 179] on div "Explore your app 4 tasks left" at bounding box center [883, 169] width 632 height 26
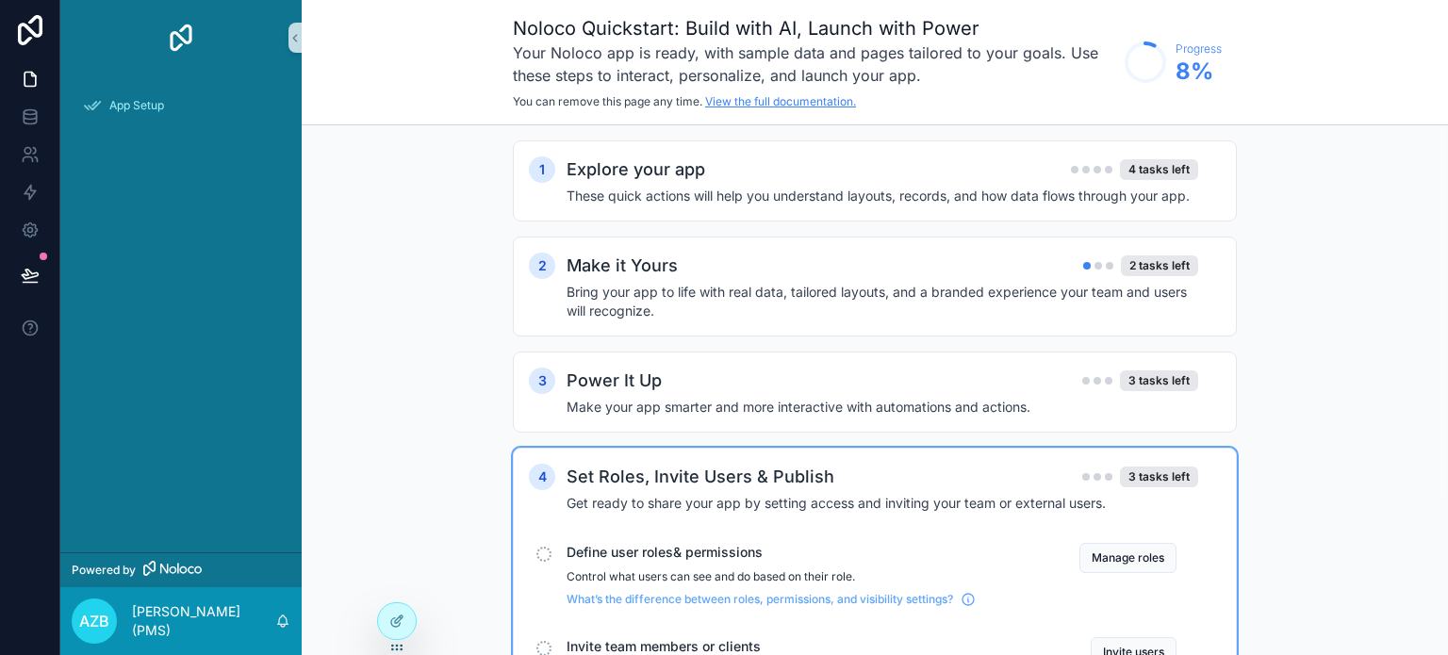
click at [791, 101] on link "View the full documentation." at bounding box center [780, 101] width 151 height 14
click at [128, 110] on span "App Setup" at bounding box center [136, 105] width 55 height 15
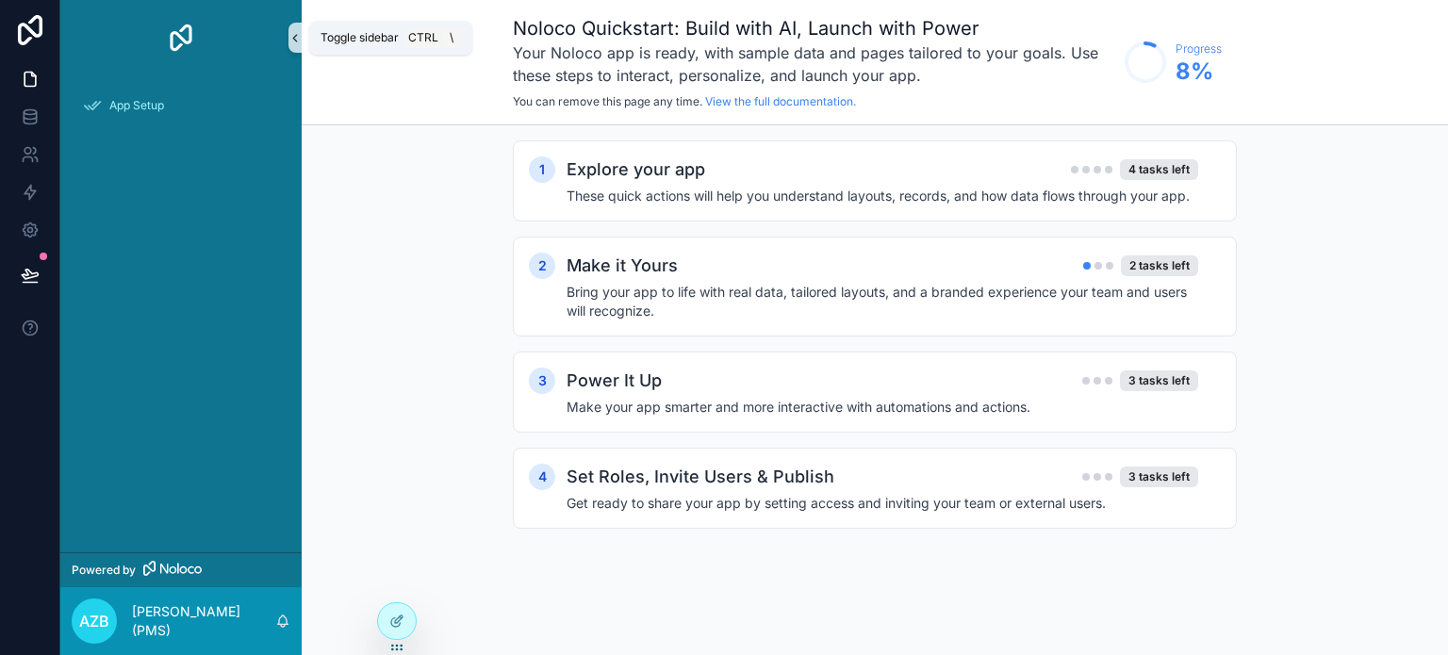
click at [300, 52] on button "scrollable content" at bounding box center [294, 38] width 13 height 30
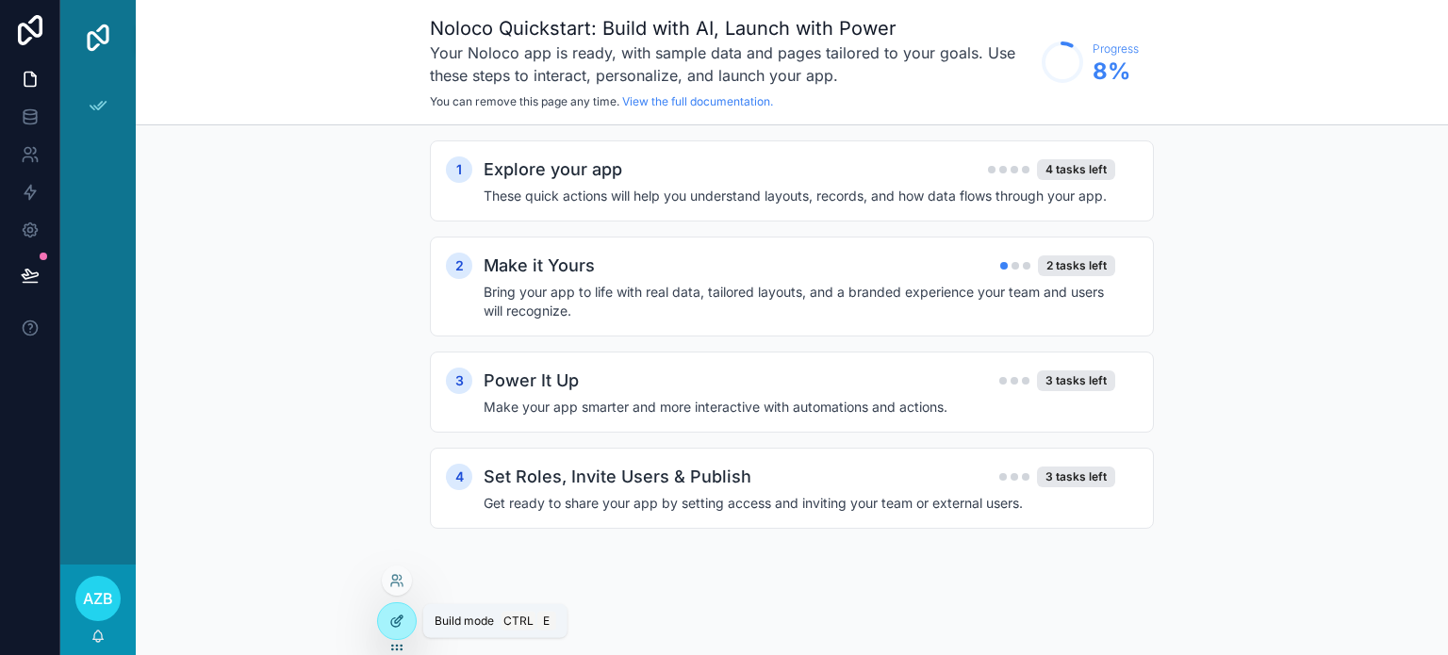
click at [400, 610] on div at bounding box center [397, 621] width 38 height 36
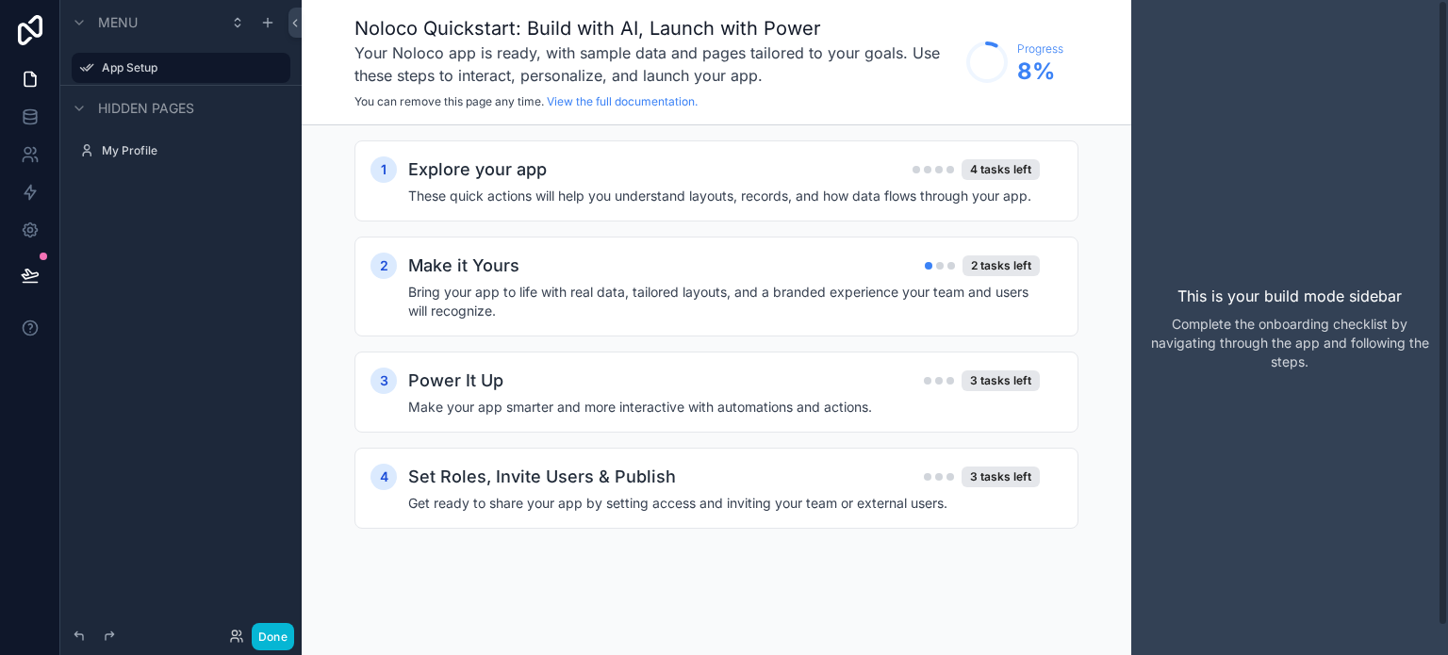
click at [1426, 248] on div "This is your build mode sidebar Complete the onboarding checklist by navigating…" at bounding box center [1289, 327] width 317 height 655
drag, startPoint x: 1426, startPoint y: 248, endPoint x: 1335, endPoint y: 286, distance: 98.9
click at [1335, 286] on div "This is your build mode sidebar Complete the onboarding checklist by navigating…" at bounding box center [1289, 327] width 317 height 655
click at [186, 110] on span "Hidden pages" at bounding box center [146, 108] width 96 height 19
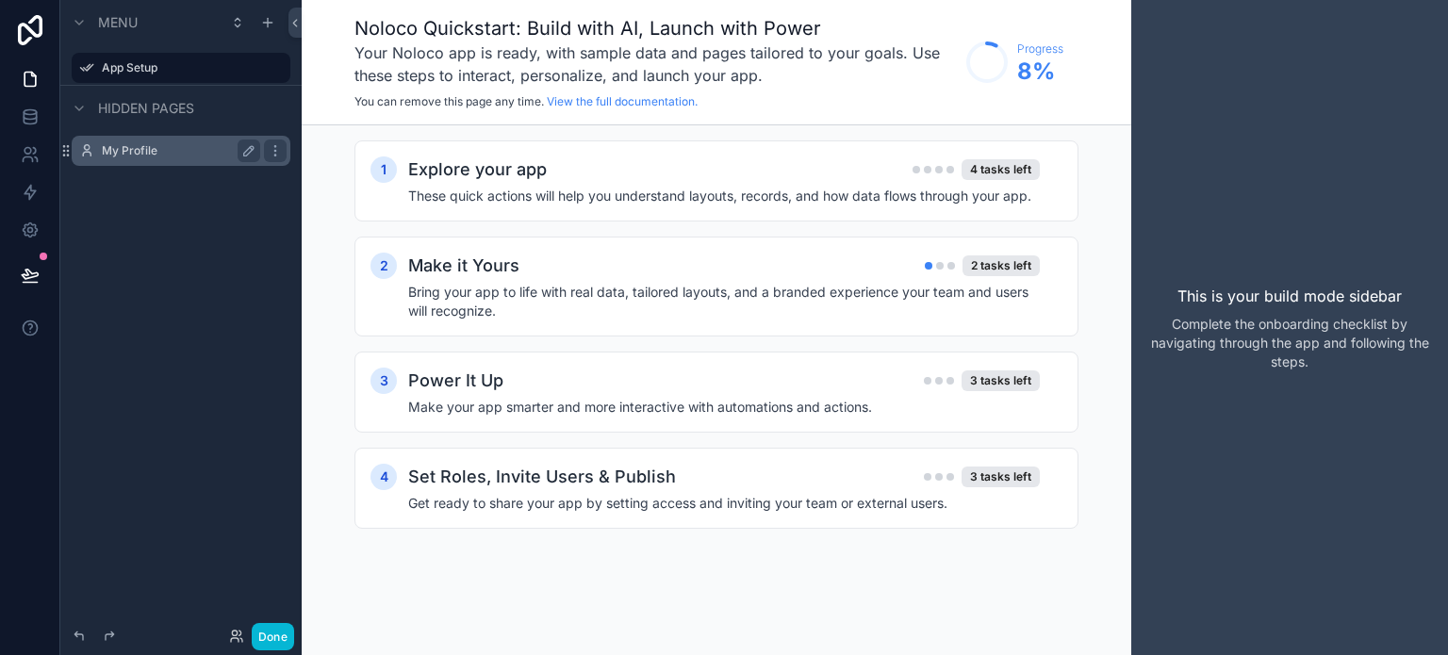
click at [128, 148] on label "My Profile" at bounding box center [177, 150] width 151 height 15
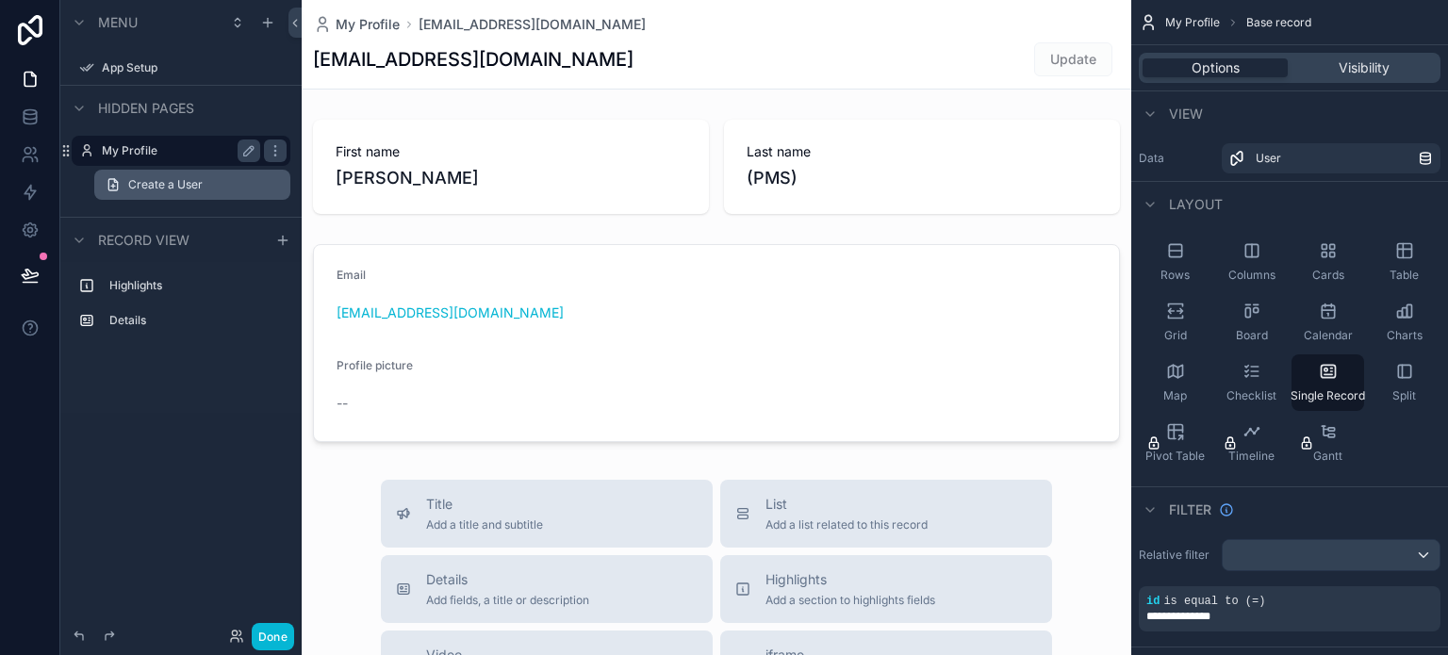
click at [181, 184] on span "Create a User" at bounding box center [165, 184] width 74 height 15
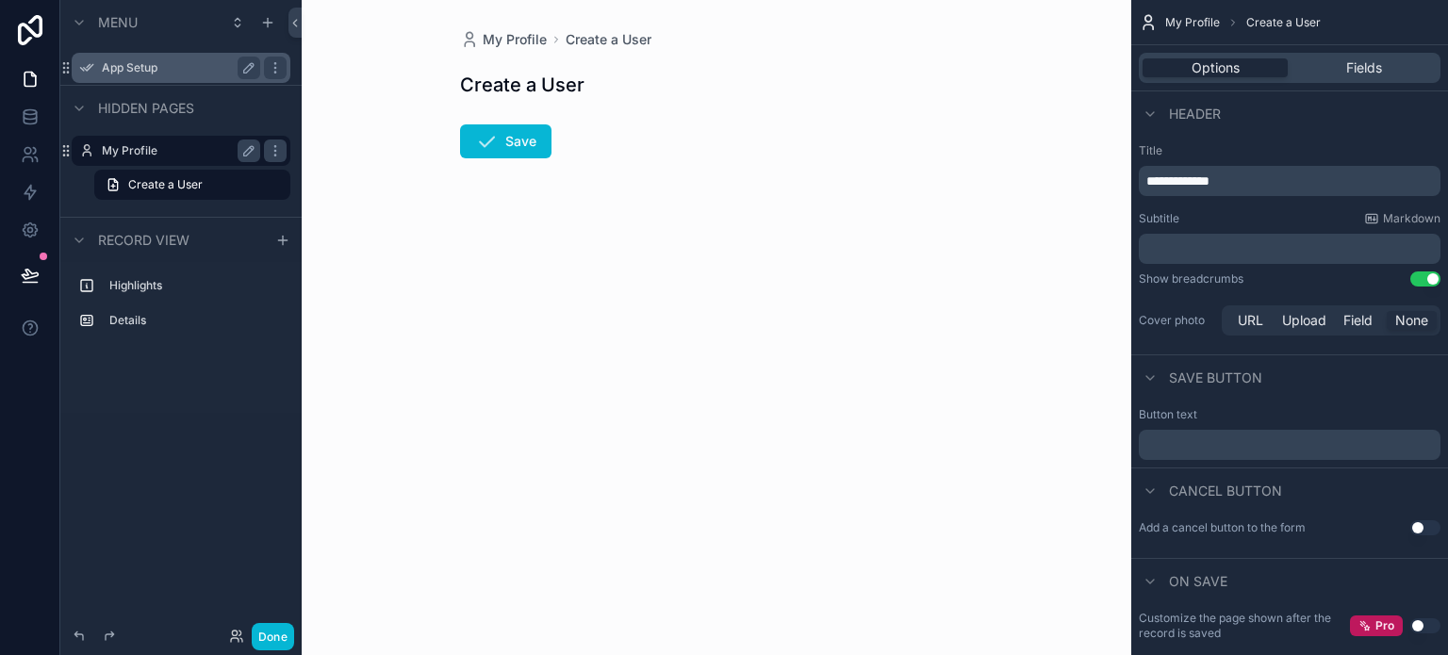
click at [130, 58] on div "App Setup" at bounding box center [181, 68] width 158 height 23
